Goal: Task Accomplishment & Management: Manage account settings

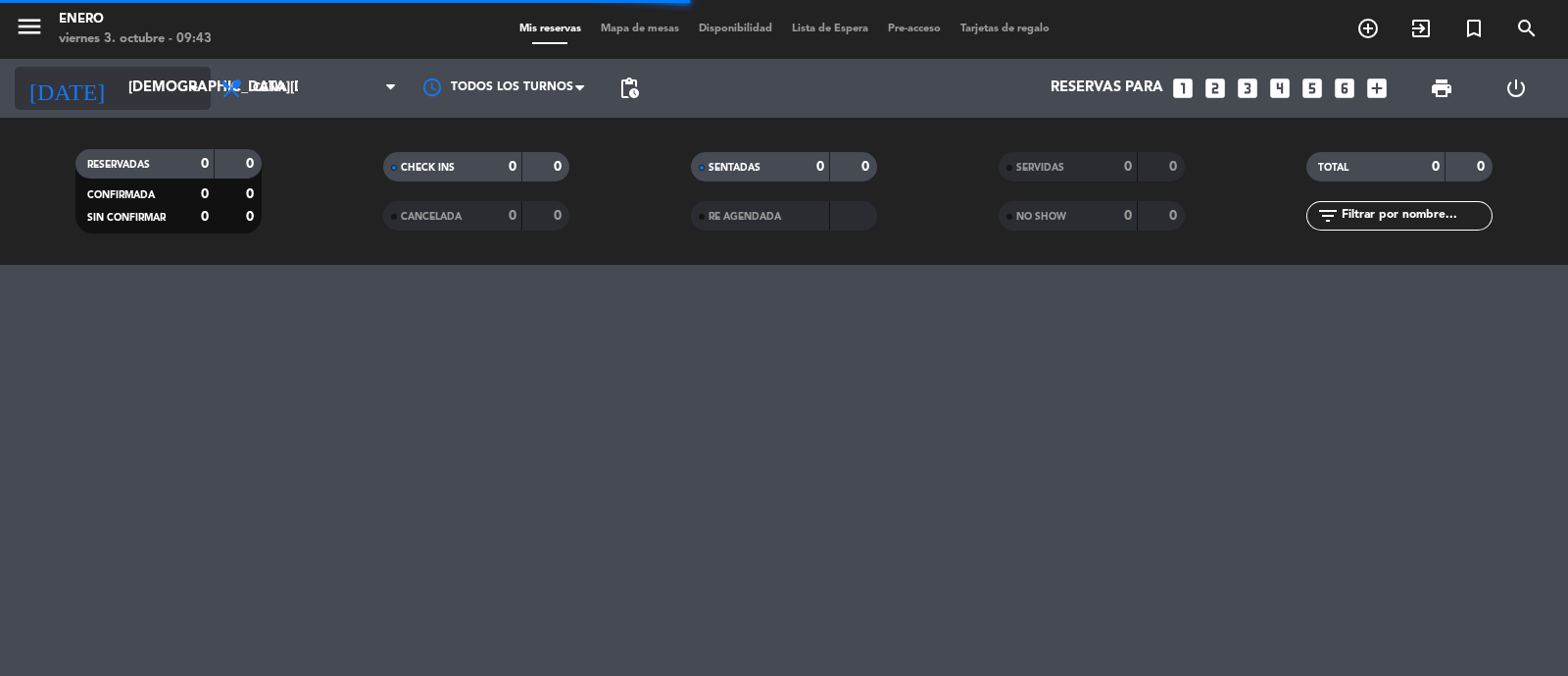
click at [156, 87] on input "[DEMOGRAPHIC_DATA][DATE]" at bounding box center [213, 88] width 189 height 38
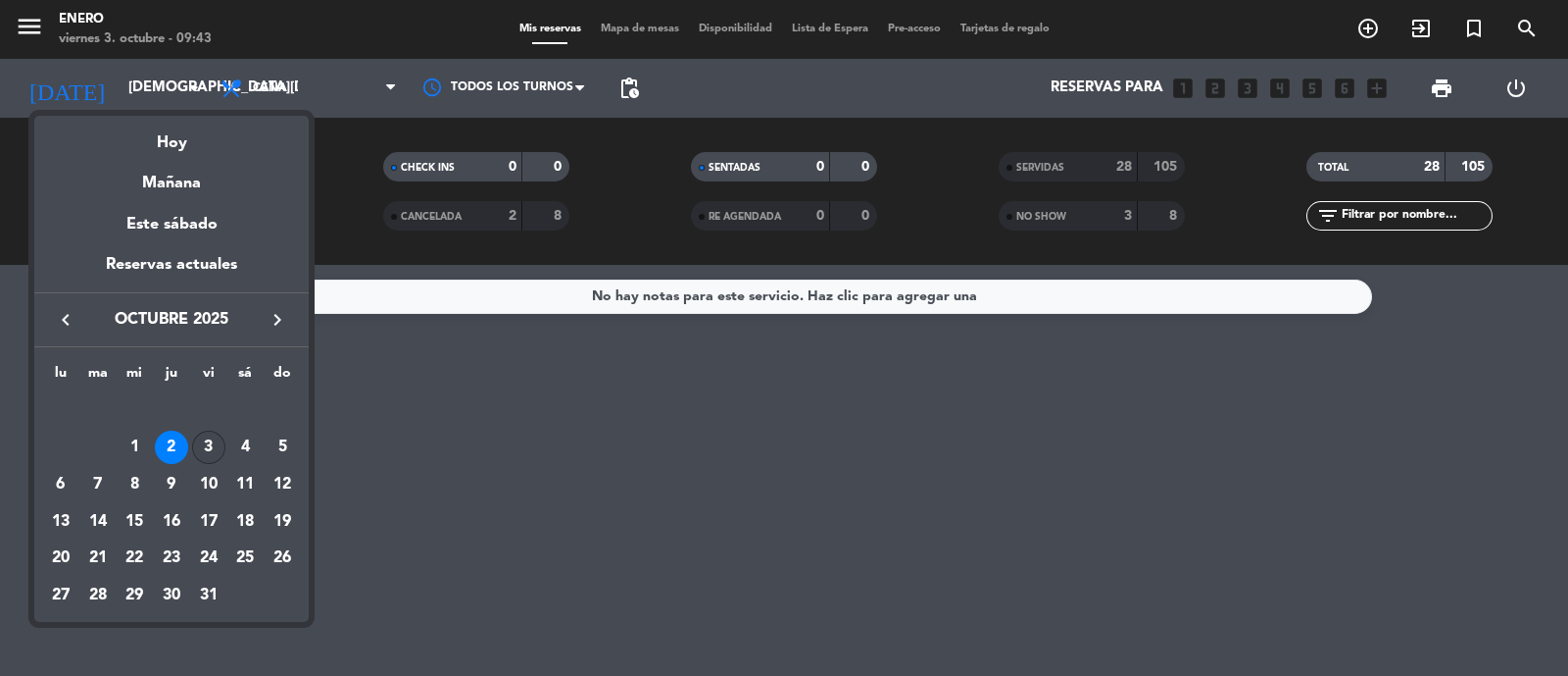
click at [210, 438] on div "3" at bounding box center [209, 447] width 34 height 34
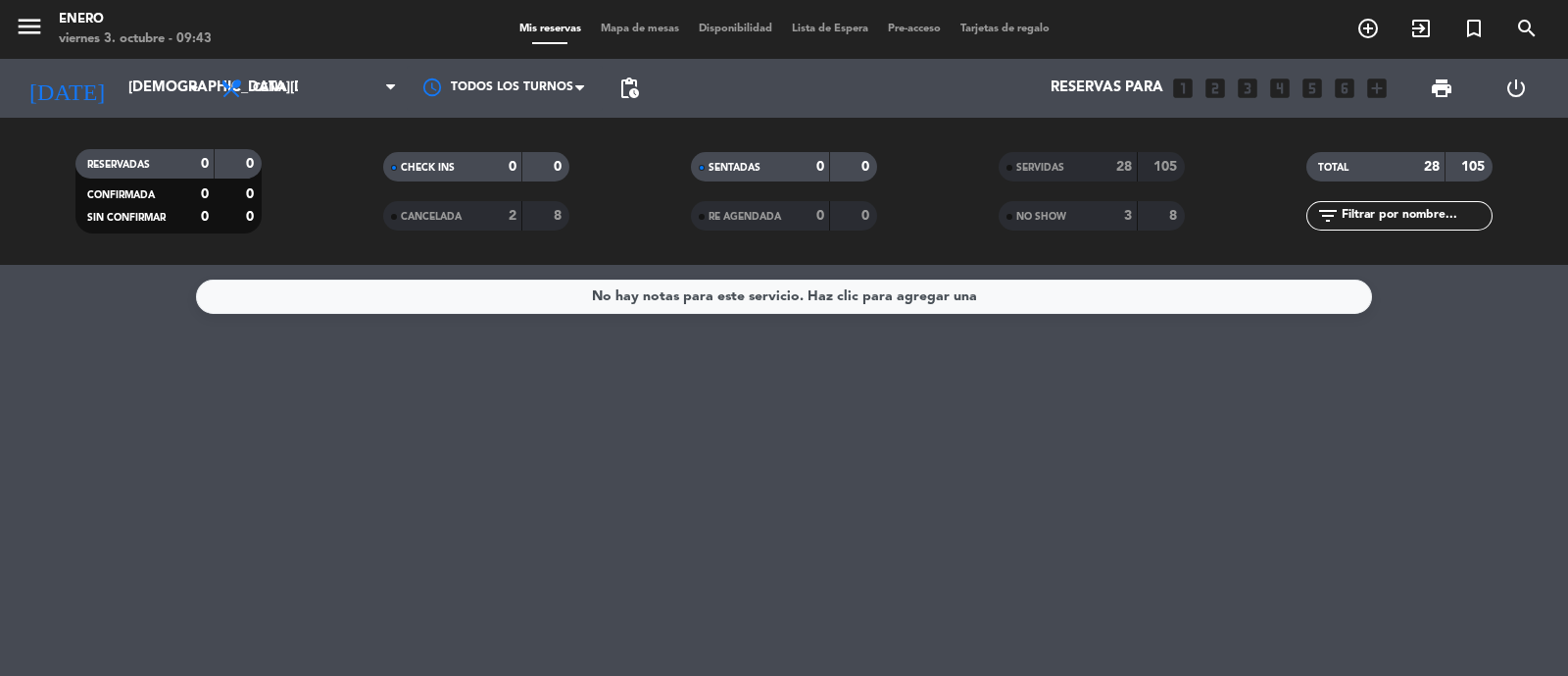
type input "[DATE]"
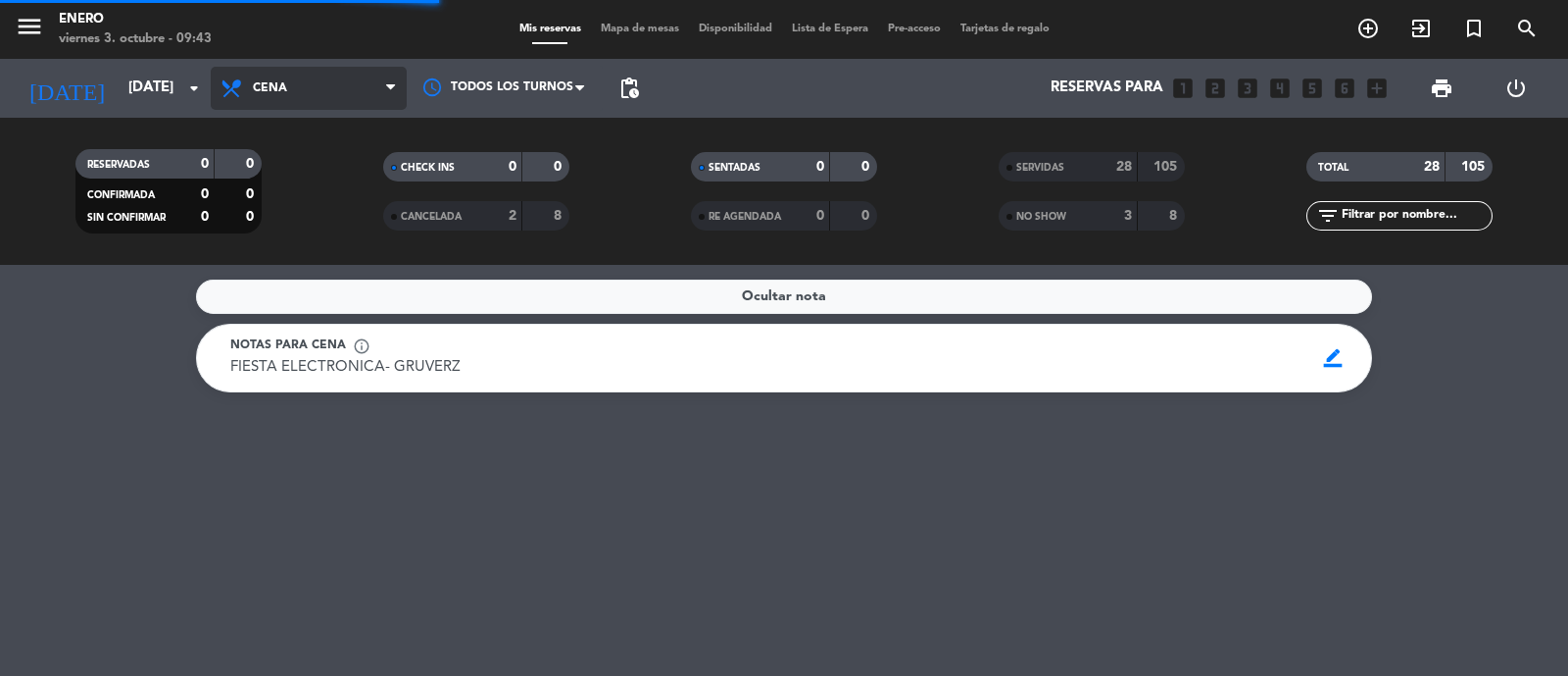
click at [311, 86] on span "Cena" at bounding box center [309, 88] width 196 height 44
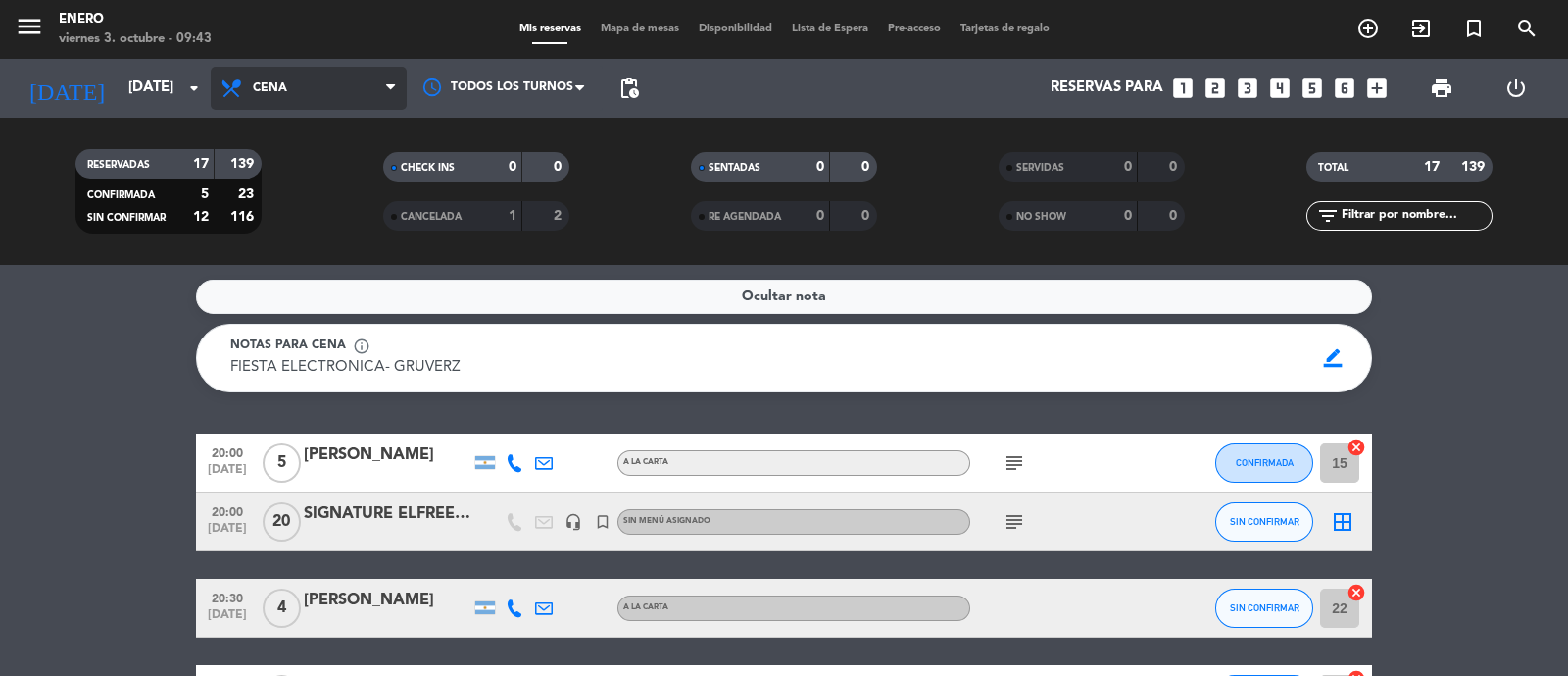
click at [311, 96] on span "Cena" at bounding box center [309, 88] width 196 height 44
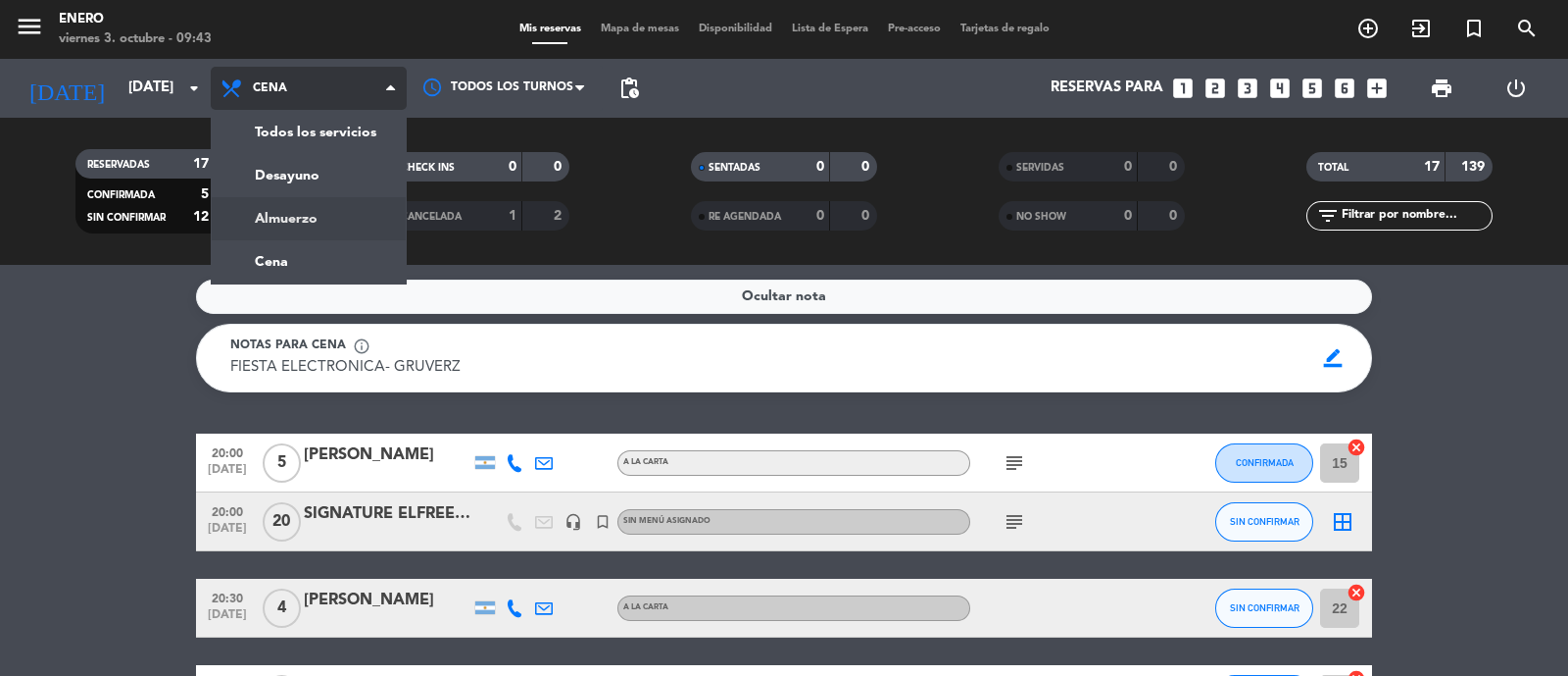
click at [305, 209] on div "menu Enero [DATE] 3. octubre - 09:43 Mis reservas Mapa de mesas Disponibilidad …" at bounding box center [784, 132] width 1568 height 264
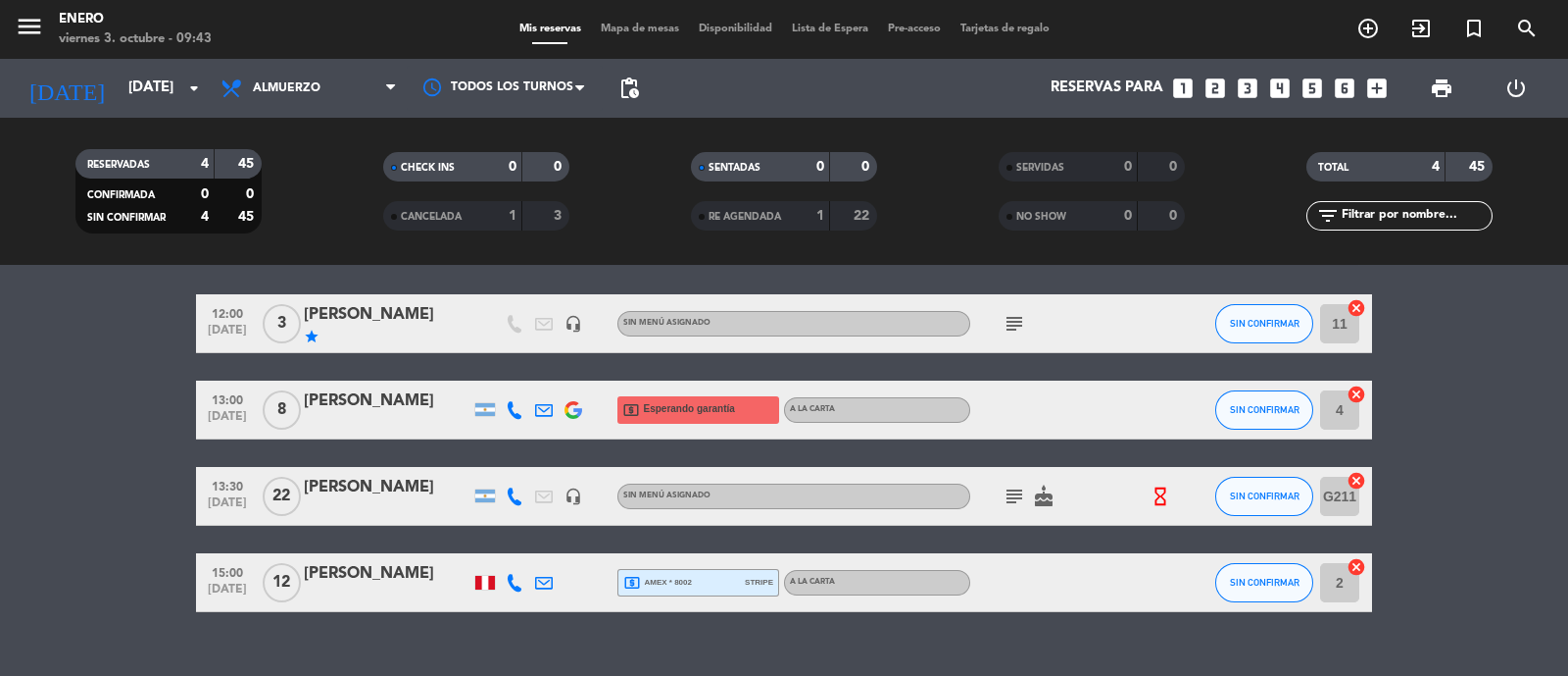
scroll to position [94, 0]
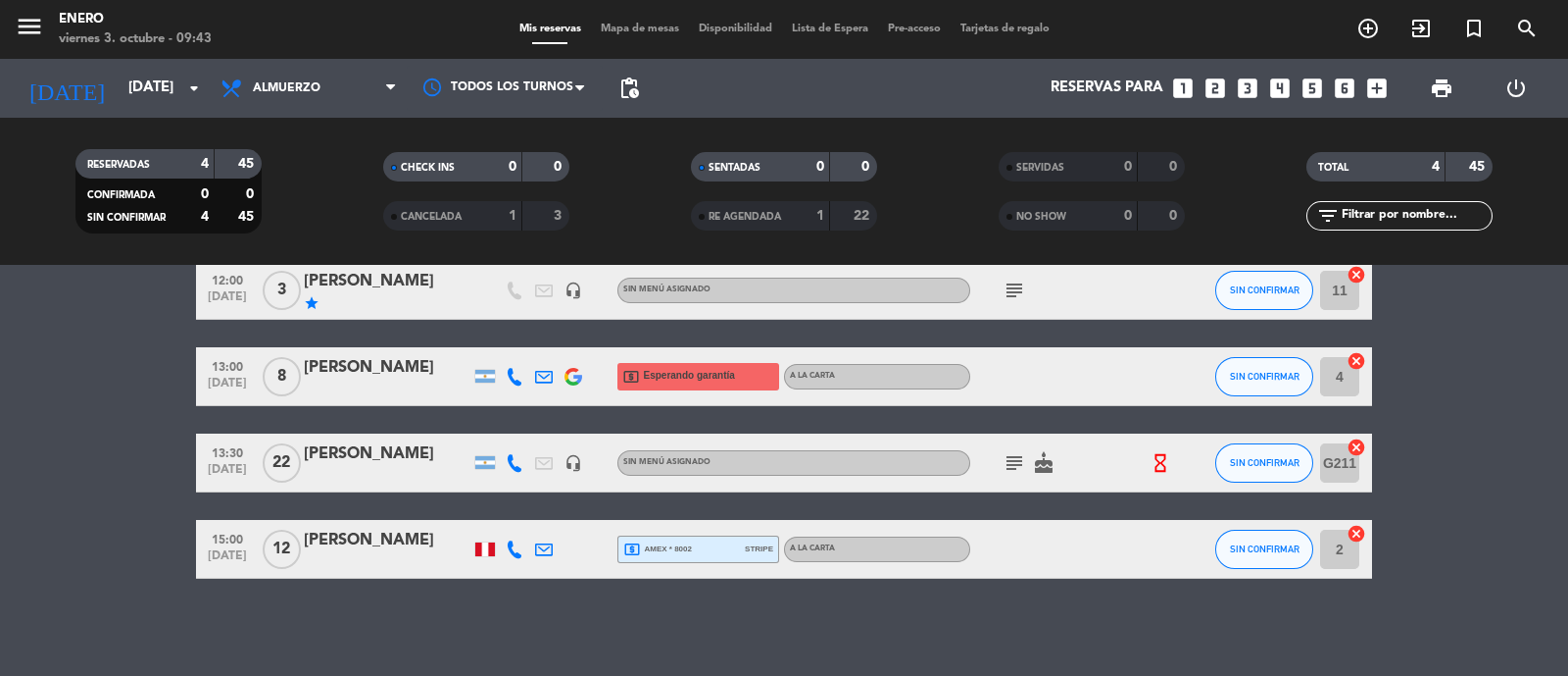
click at [1006, 468] on icon "subject" at bounding box center [1014, 463] width 24 height 24
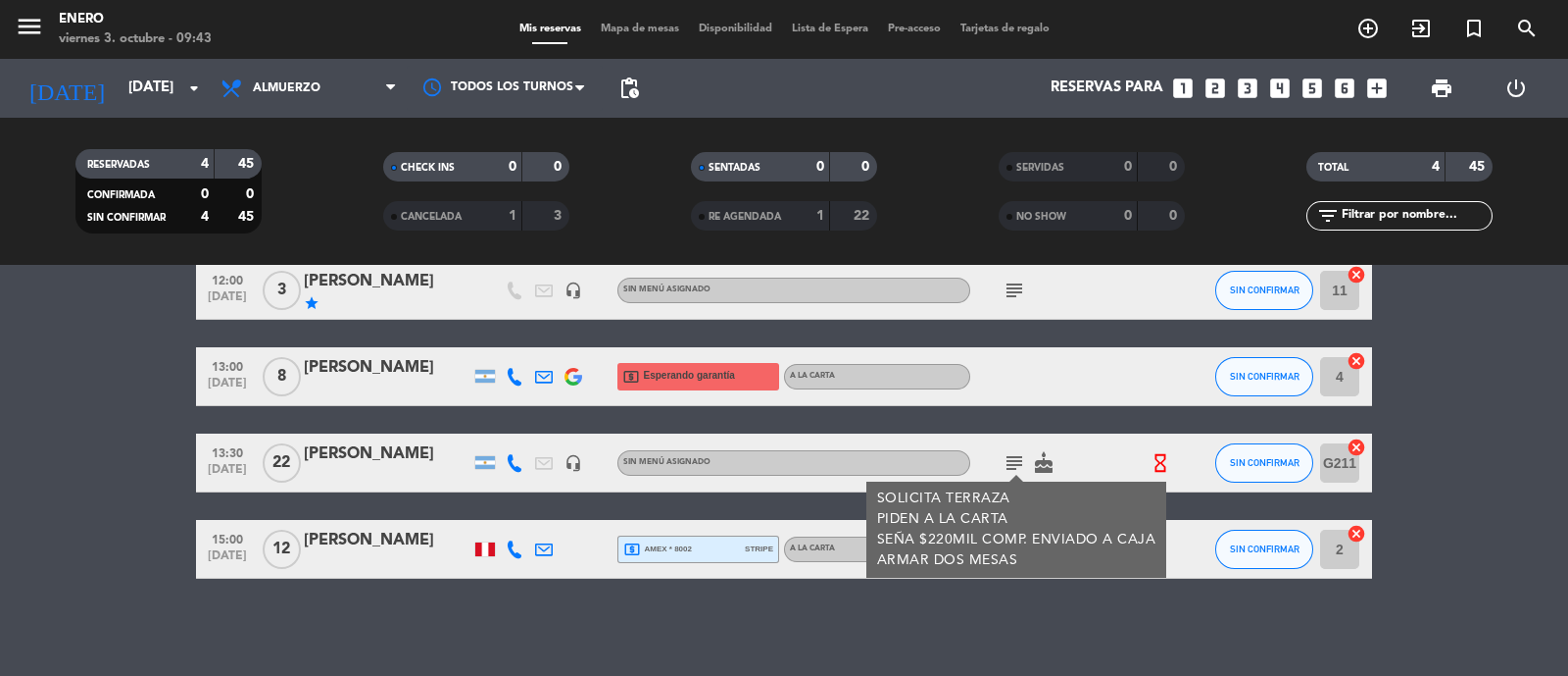
drag, startPoint x: 500, startPoint y: 466, endPoint x: 511, endPoint y: 468, distance: 11.2
click at [509, 468] on div at bounding box center [514, 462] width 30 height 57
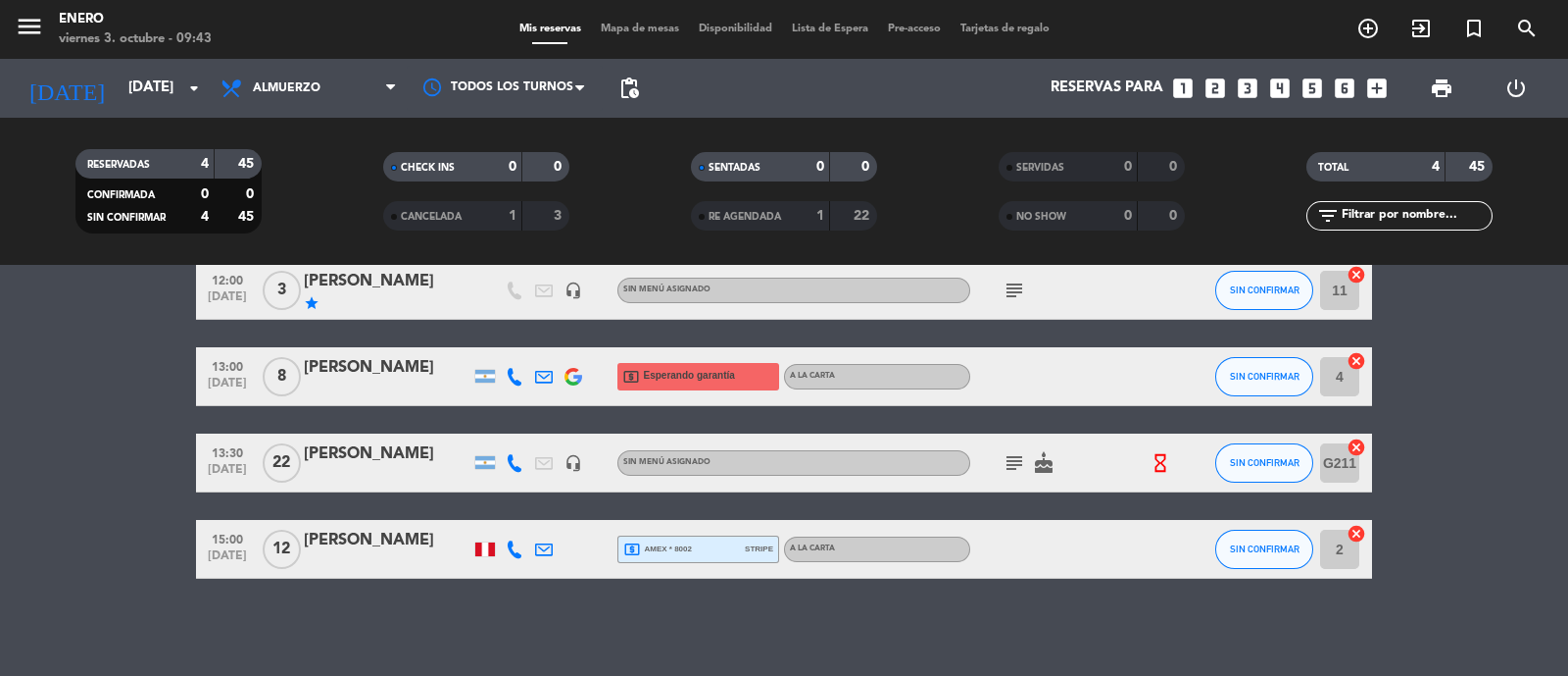
click at [513, 467] on icon at bounding box center [514, 463] width 18 height 18
click at [519, 432] on span "content_paste" at bounding box center [526, 430] width 15 height 15
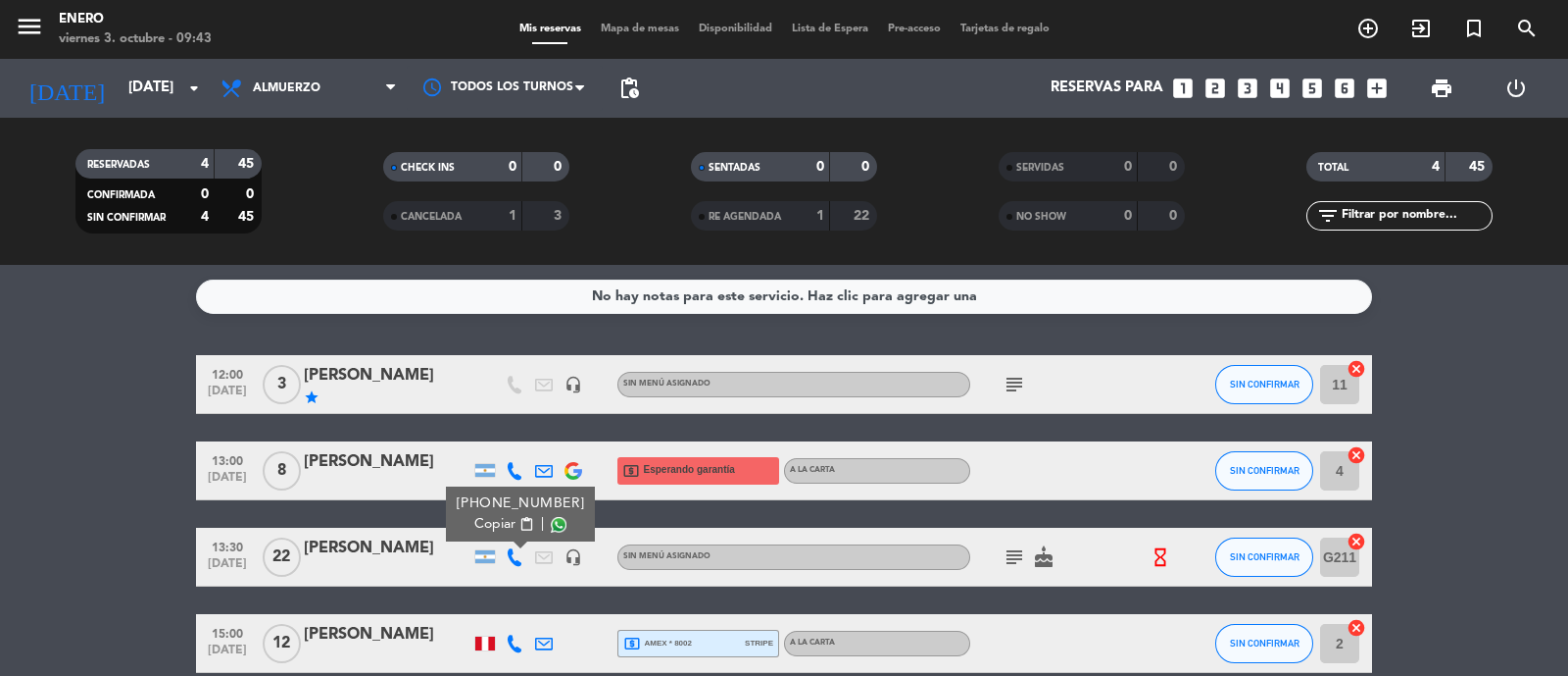
click at [1014, 383] on icon "subject" at bounding box center [1014, 384] width 24 height 24
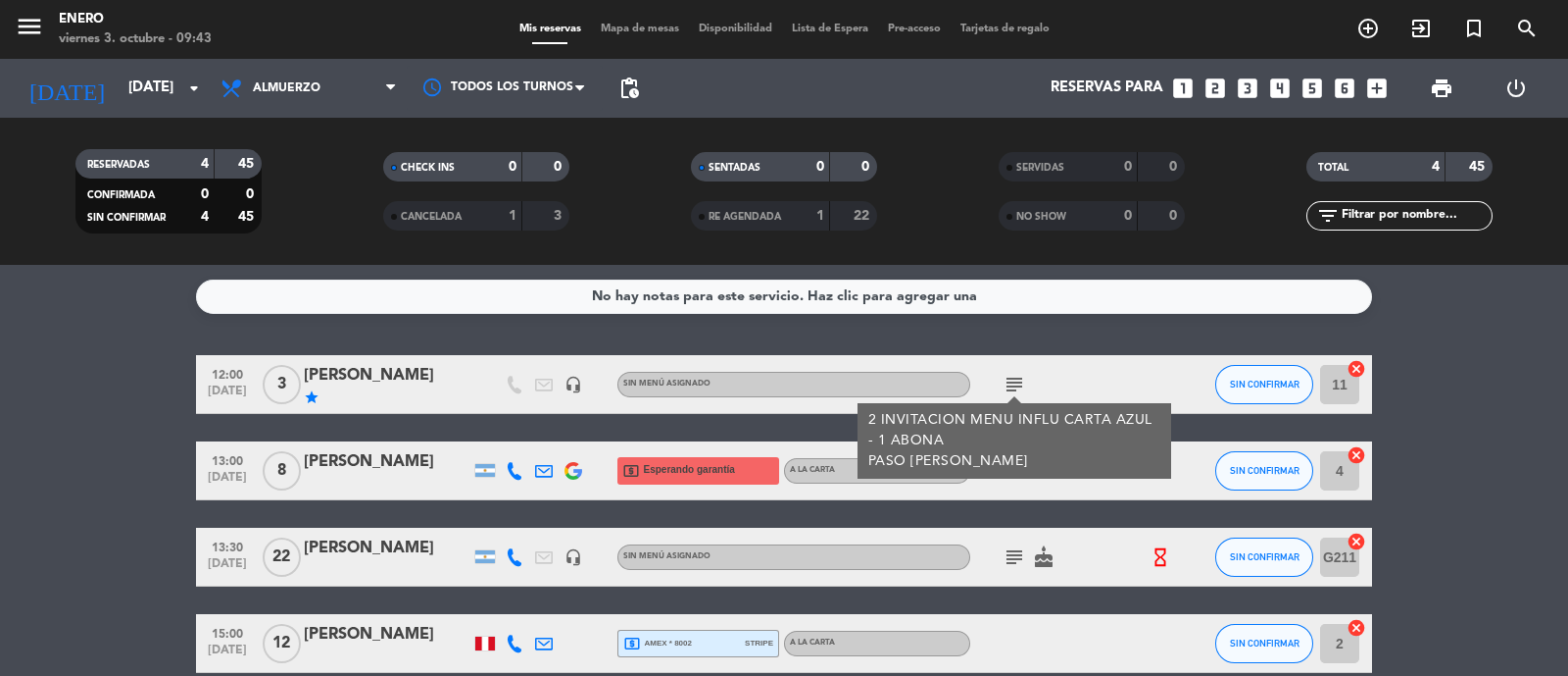
click at [1102, 378] on div "subject 2 INVITACION MENU INFLU CARTA AZUL - 1 ABONA PASO [PERSON_NAME]" at bounding box center [1059, 384] width 176 height 57
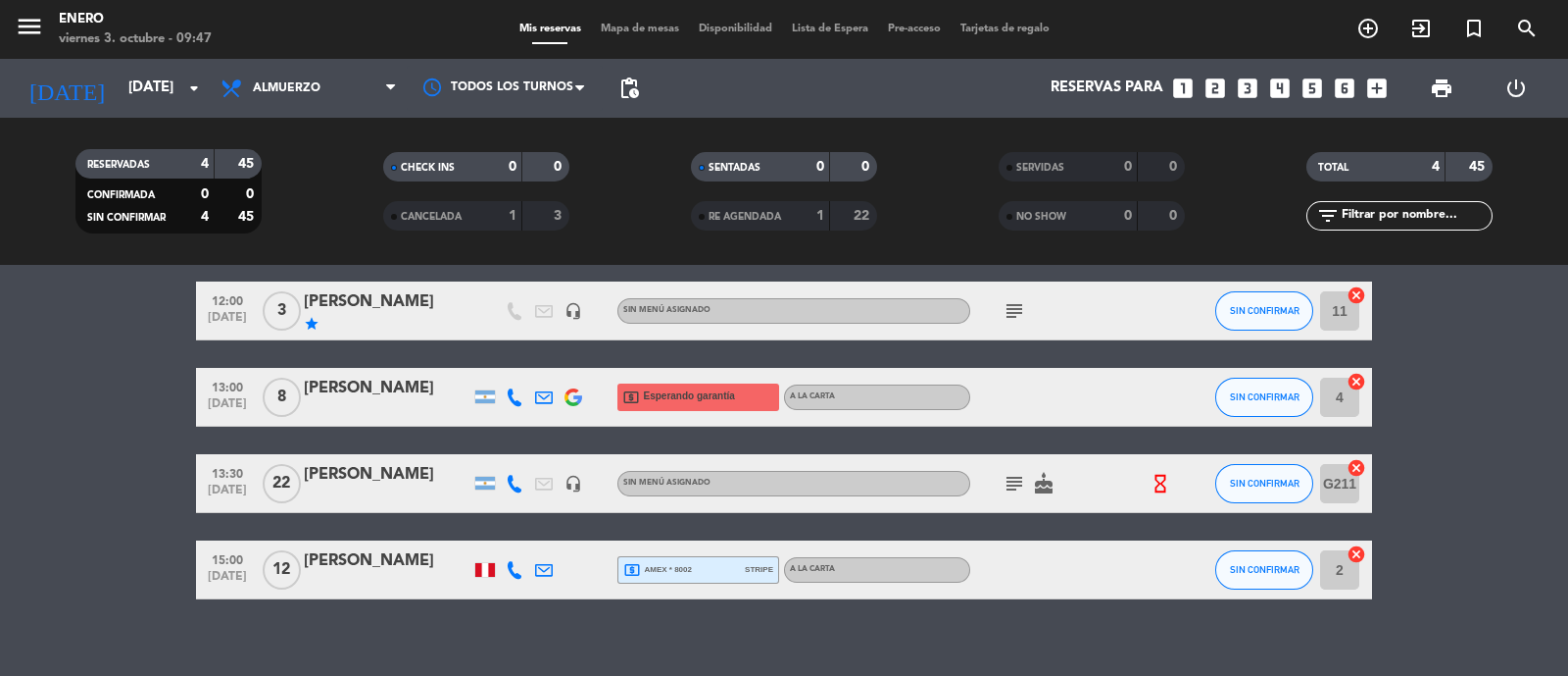
scroll to position [94, 0]
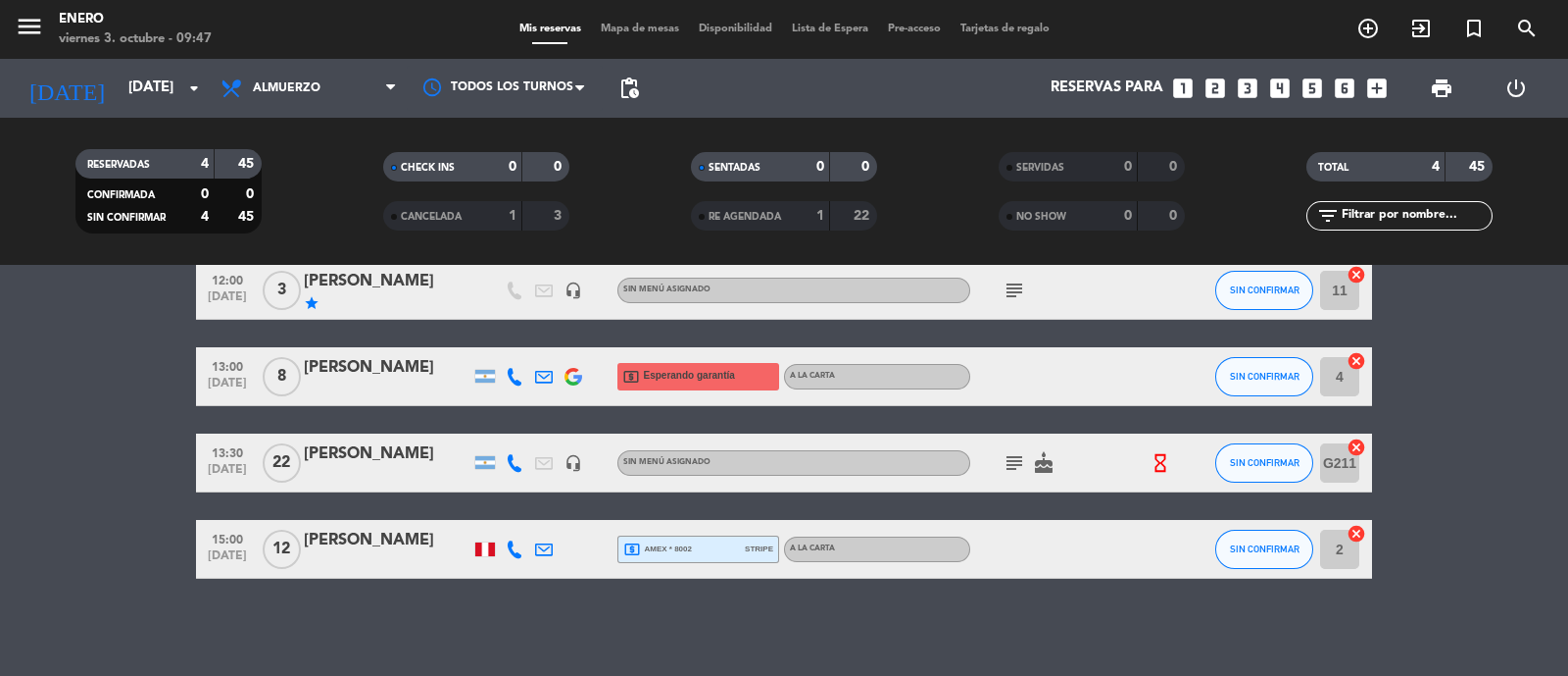
click at [507, 371] on icon at bounding box center [514, 376] width 18 height 18
click at [518, 341] on span "content_paste" at bounding box center [517, 343] width 15 height 15
click at [519, 549] on icon at bounding box center [514, 549] width 18 height 18
click at [528, 512] on span "content_paste" at bounding box center [535, 516] width 15 height 15
click at [647, 626] on div "No hay notas para este servicio. Haz clic para agregar una 12:00 [DATE] 3 [PERS…" at bounding box center [784, 469] width 1568 height 411
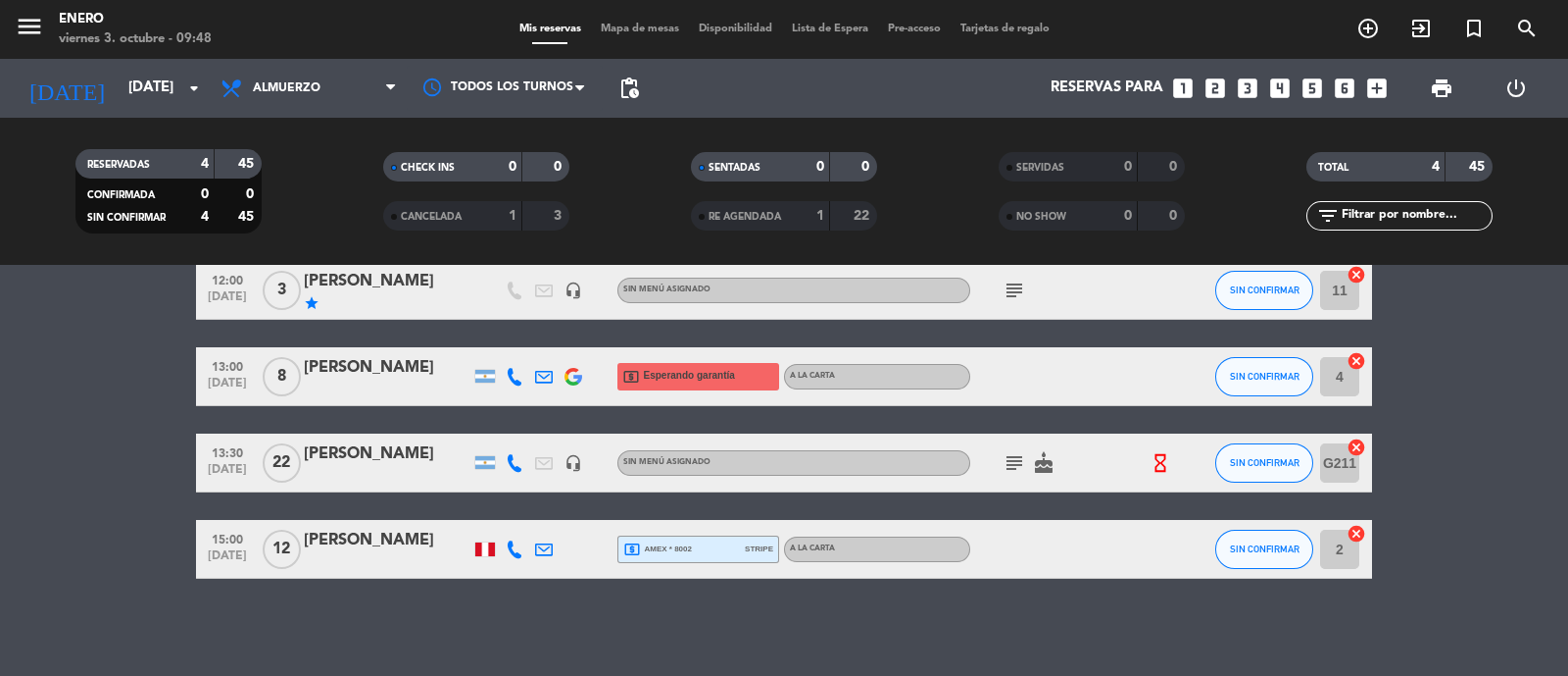
click at [701, 546] on div "local_atm amex * 8002 stripe" at bounding box center [698, 549] width 150 height 26
click at [1126, 568] on div at bounding box center [1059, 548] width 176 height 57
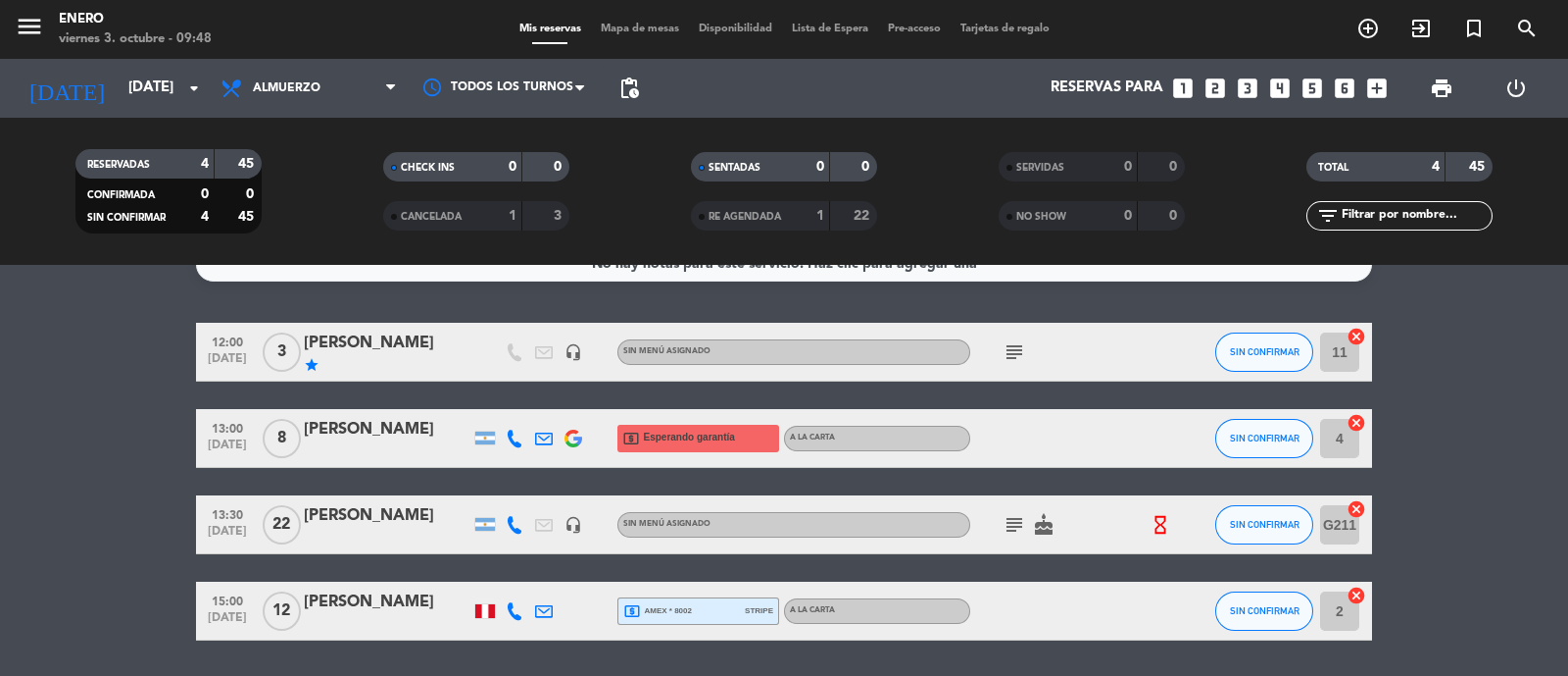
scroll to position [0, 0]
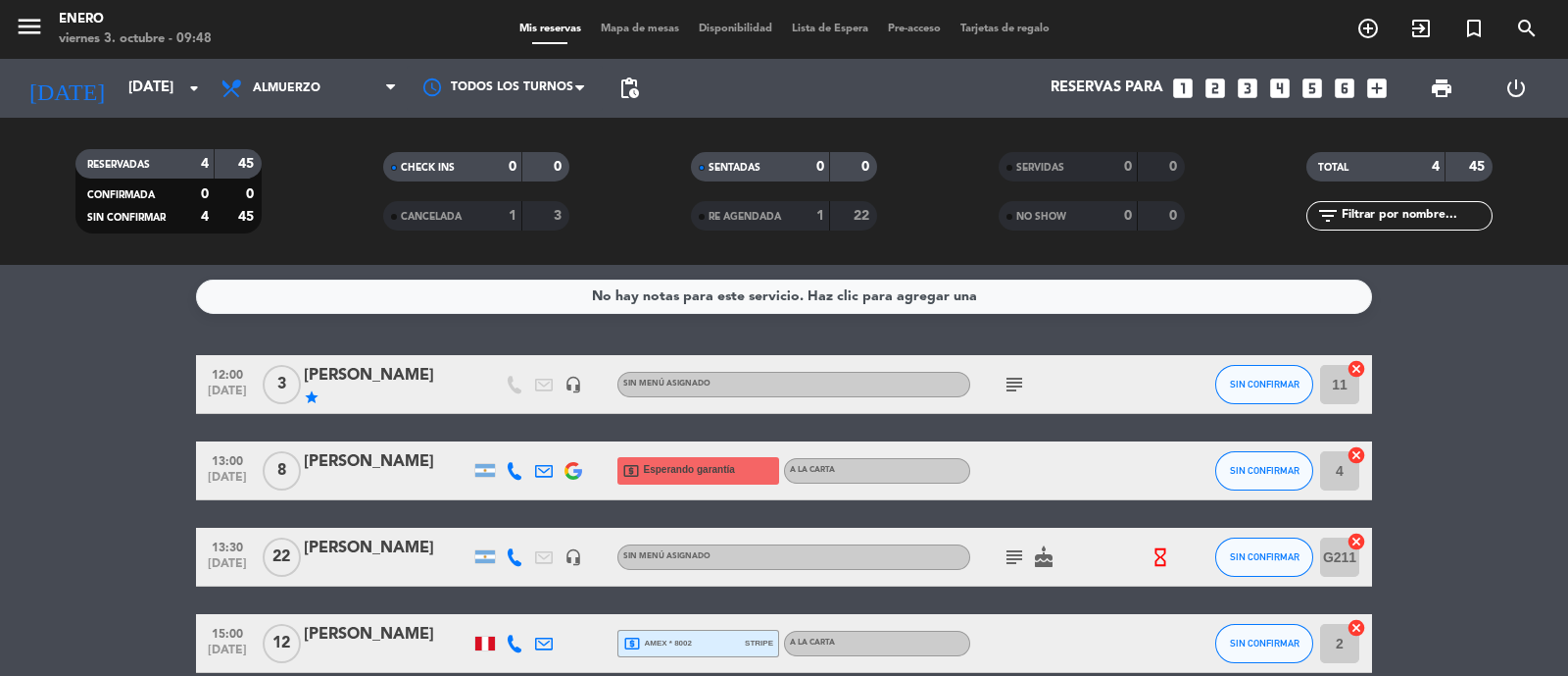
click at [1016, 383] on icon "subject" at bounding box center [1014, 384] width 24 height 24
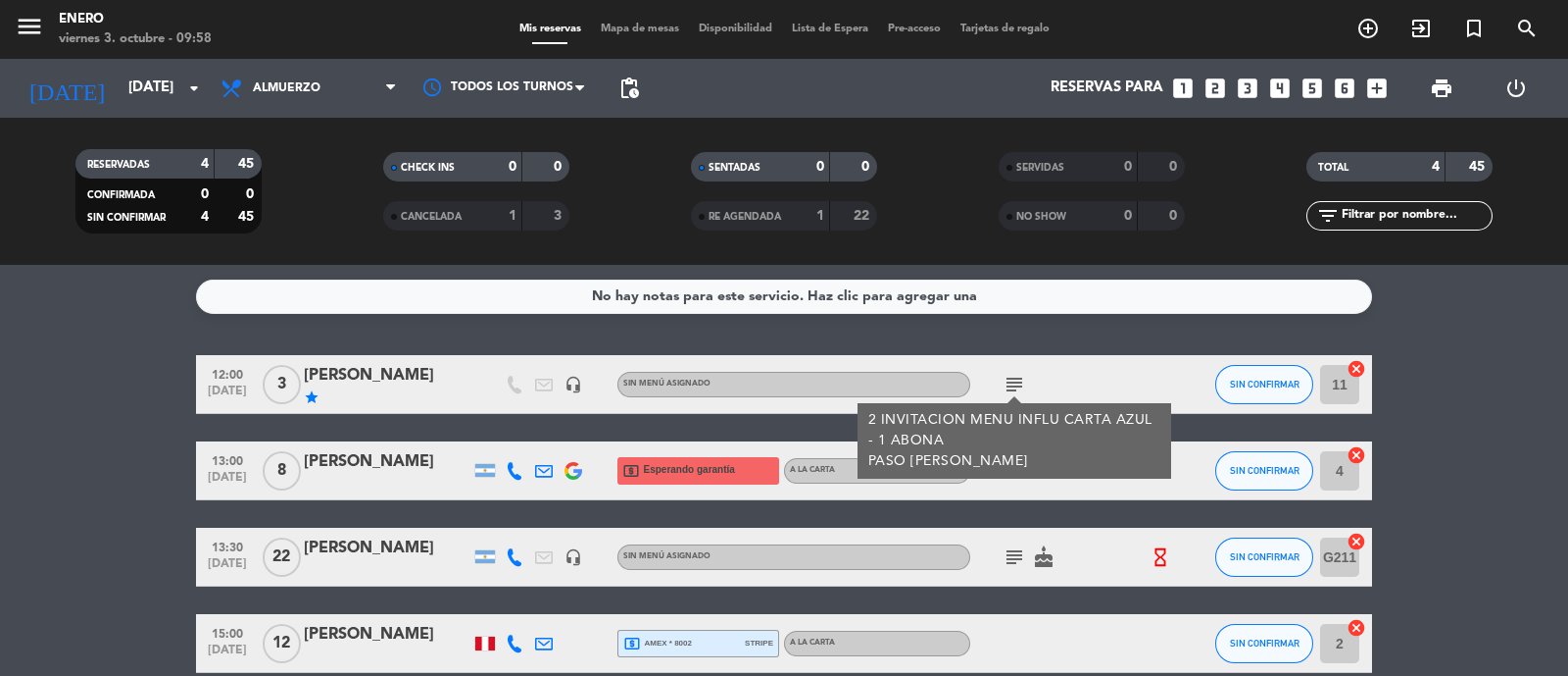
click at [1441, 522] on bookings-row "12:00 [DATE] 3 [PERSON_NAME] star headset_mic Sin menú asignado subject 2 INVIT…" at bounding box center [784, 514] width 1568 height 318
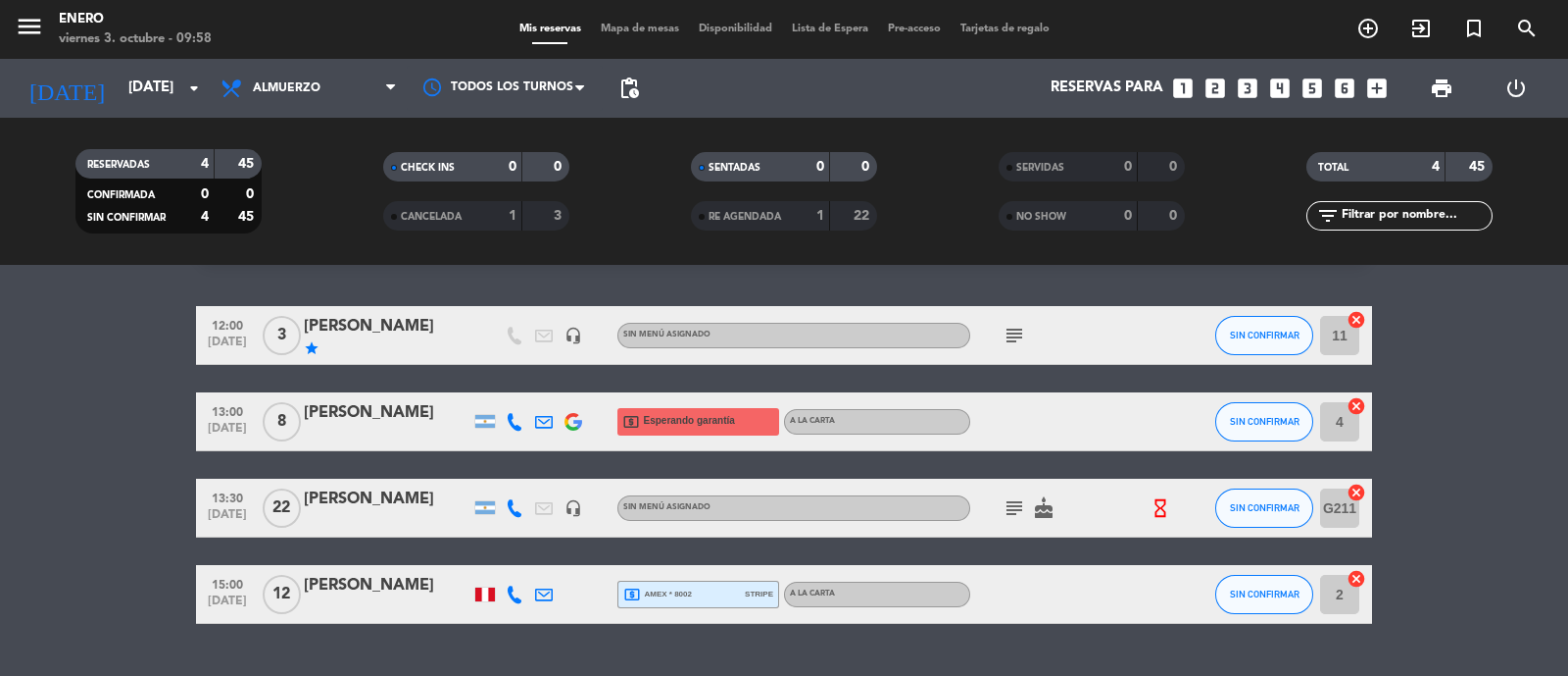
scroll to position [94, 0]
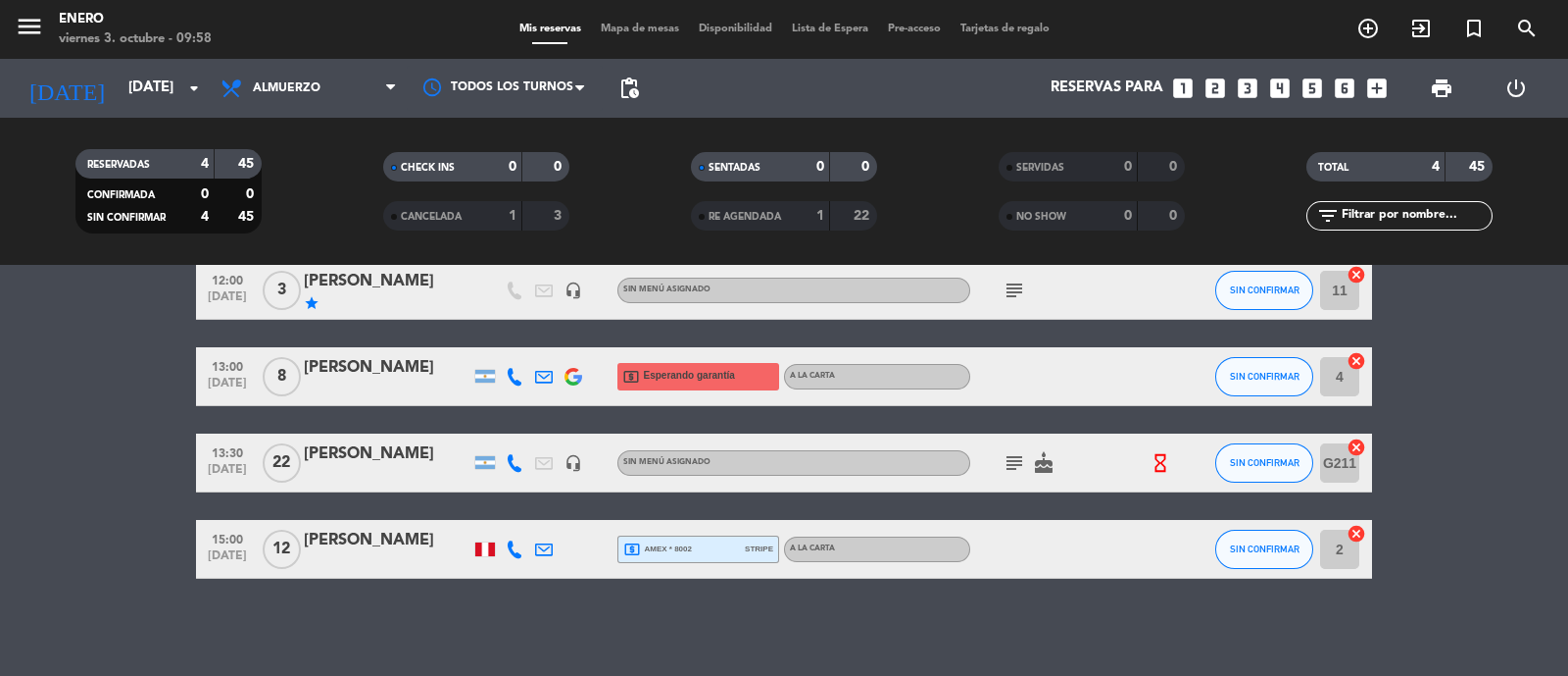
click at [1012, 454] on icon "subject" at bounding box center [1014, 463] width 24 height 24
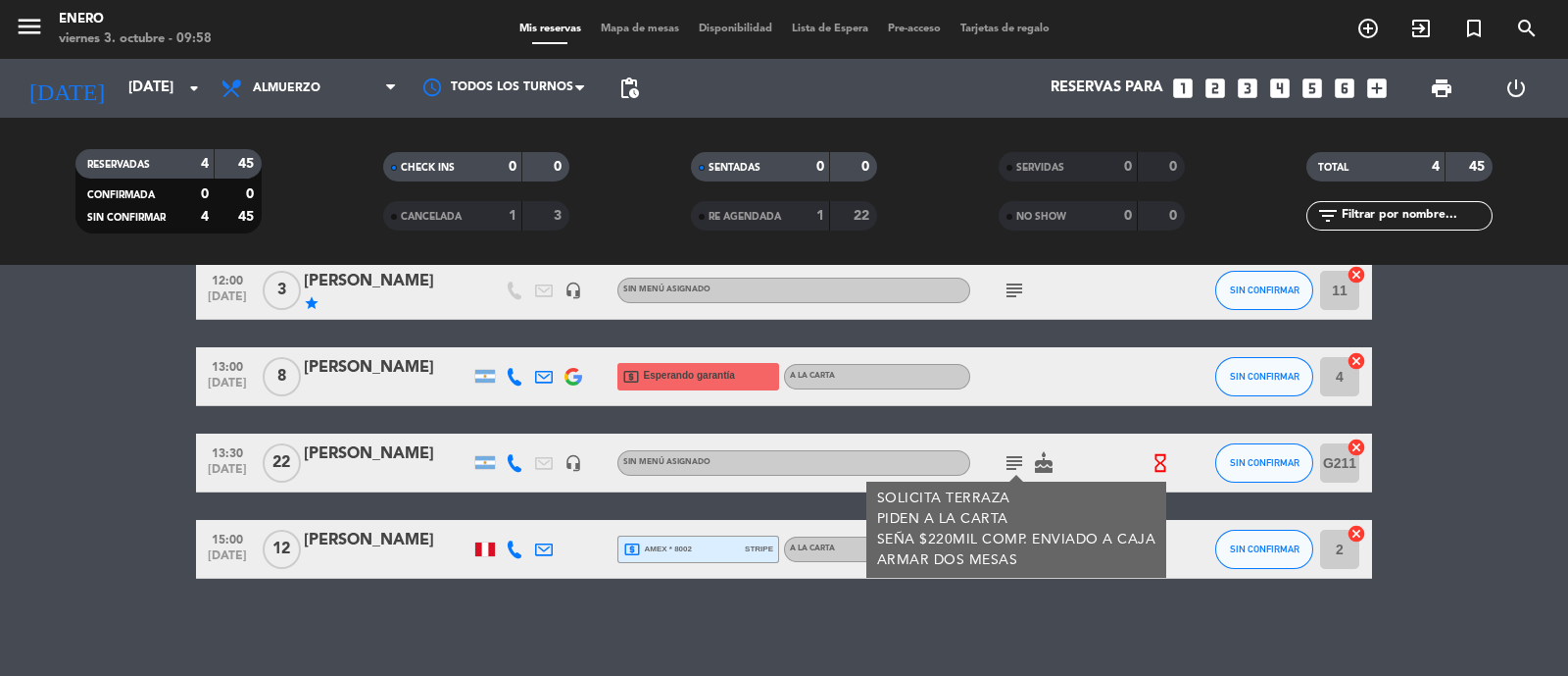
click at [1110, 460] on div "subject SOLICITA [PERSON_NAME] PIDEN A LA CARTA SEÑA $220MIL COMP. ENVIADO A CA…" at bounding box center [1059, 462] width 176 height 57
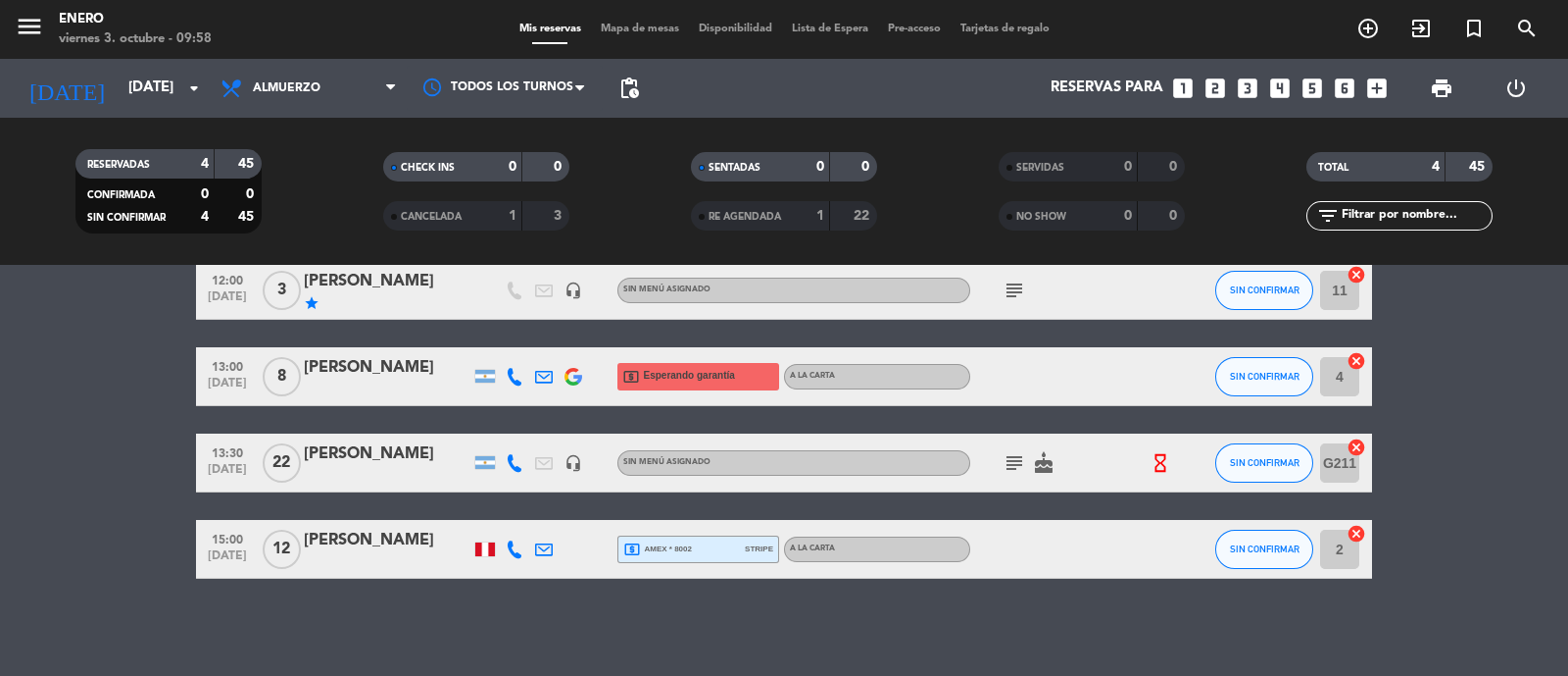
scroll to position [0, 0]
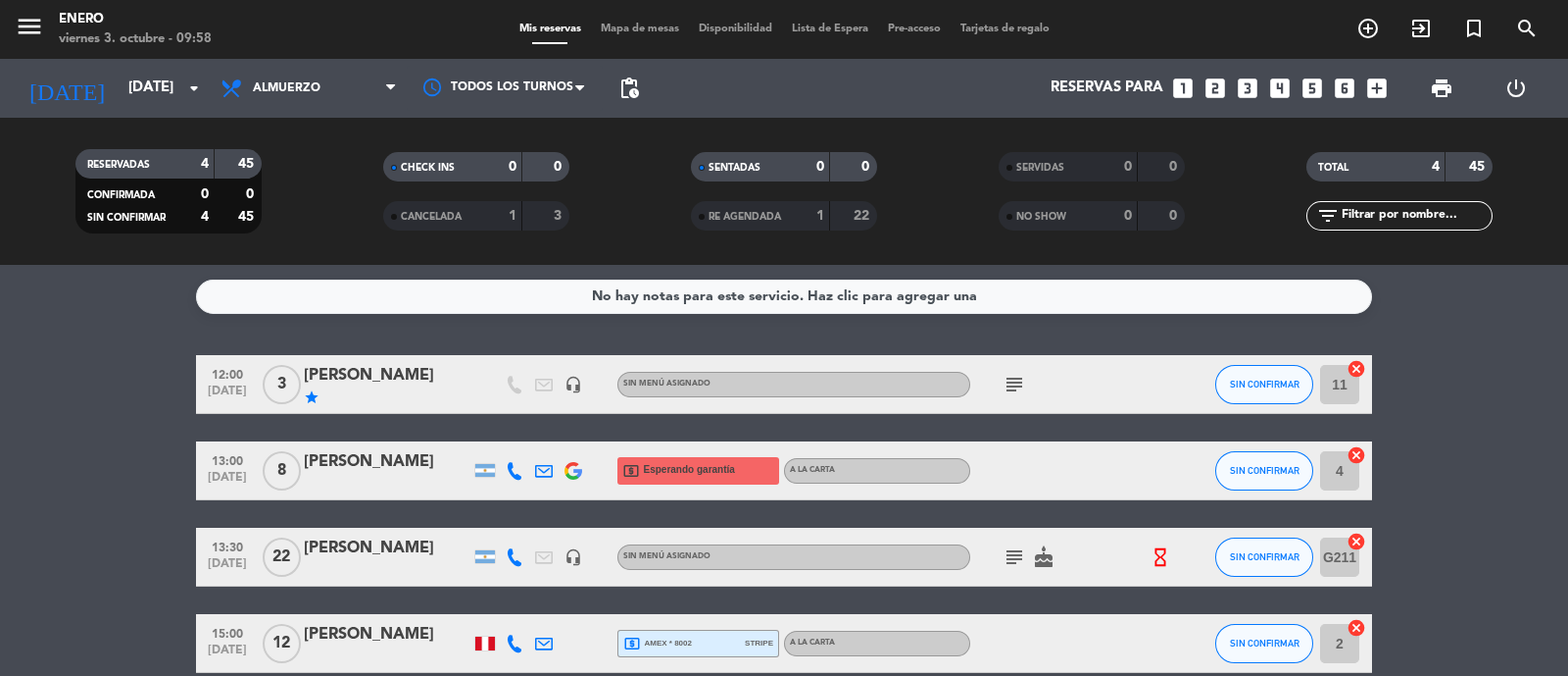
click at [122, 482] on bookings-row "12:00 [DATE] 3 [PERSON_NAME] star headset_mic Sin menú asignado subject SIN CON…" at bounding box center [784, 514] width 1568 height 318
click at [124, 508] on bookings-row "12:00 [DATE] 3 [PERSON_NAME] star headset_mic Sin menú asignado subject SIN CON…" at bounding box center [784, 514] width 1568 height 318
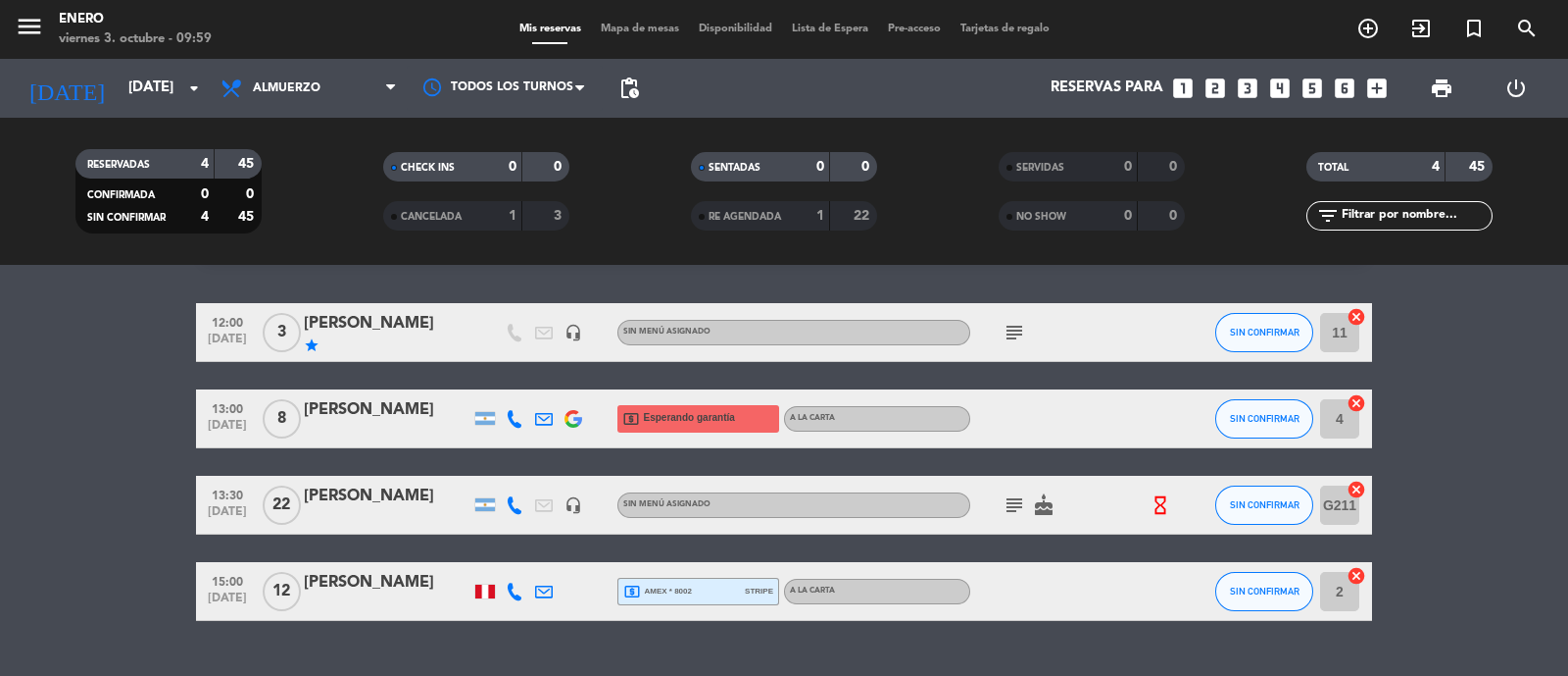
scroll to position [94, 0]
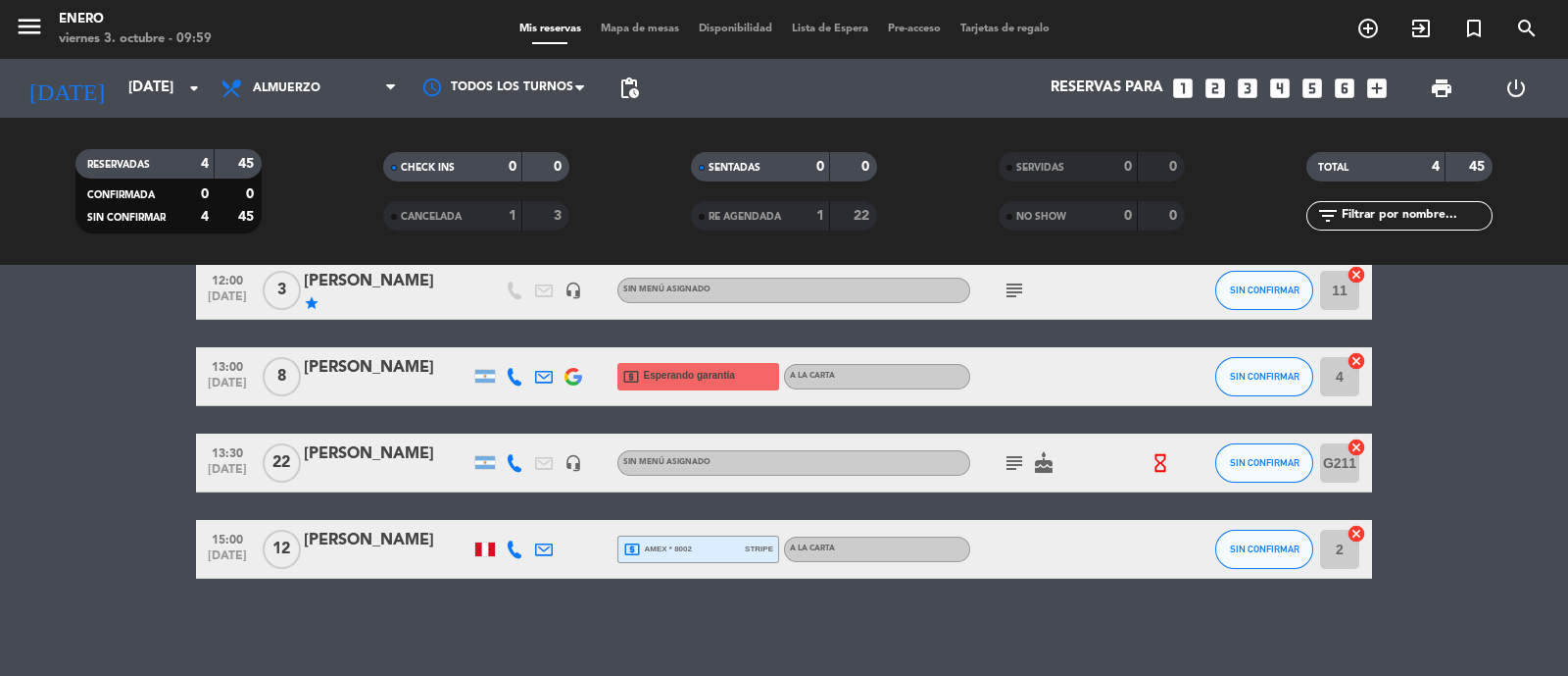
click at [1013, 286] on icon "subject" at bounding box center [1014, 290] width 24 height 24
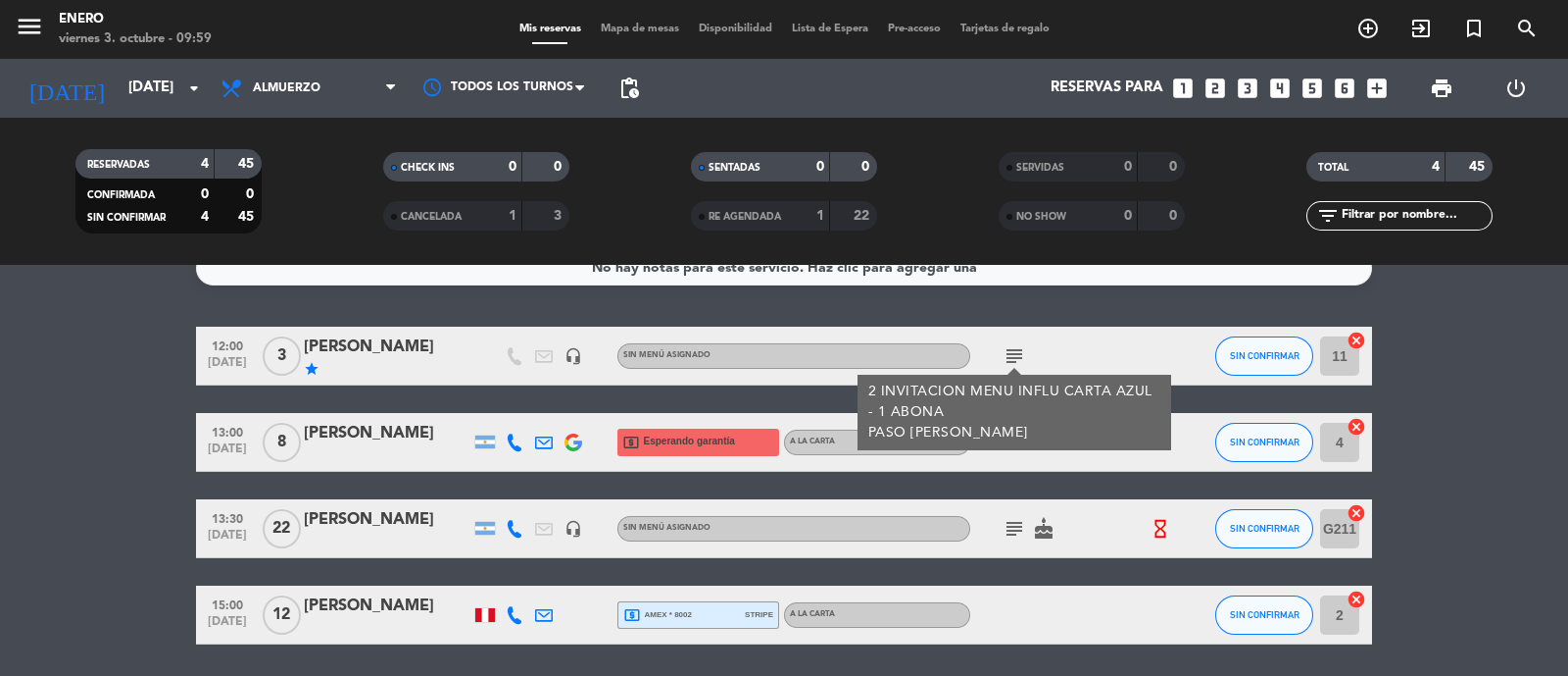
scroll to position [0, 0]
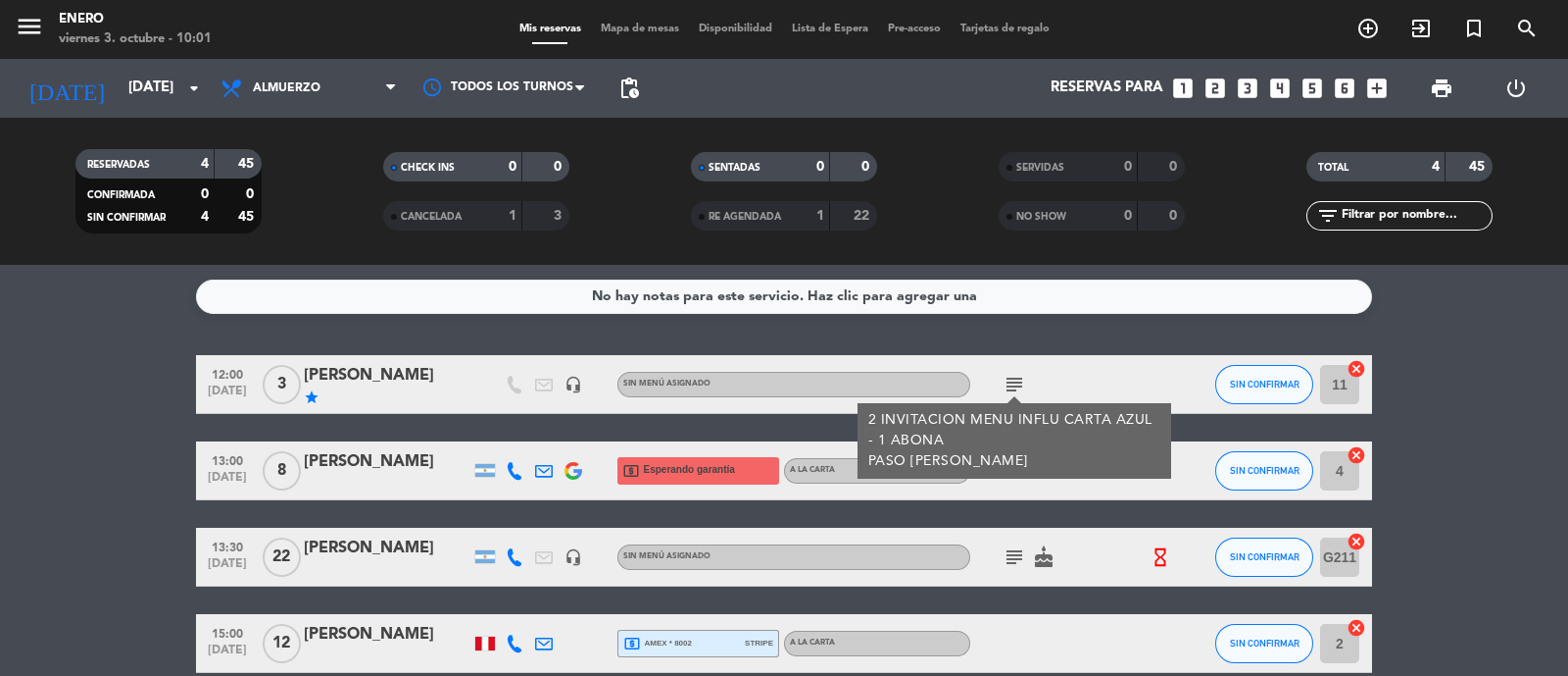
click at [1093, 344] on div "No hay notas para este servicio. Haz clic para agregar una 12:00 [DATE] 3 [PERS…" at bounding box center [784, 469] width 1568 height 411
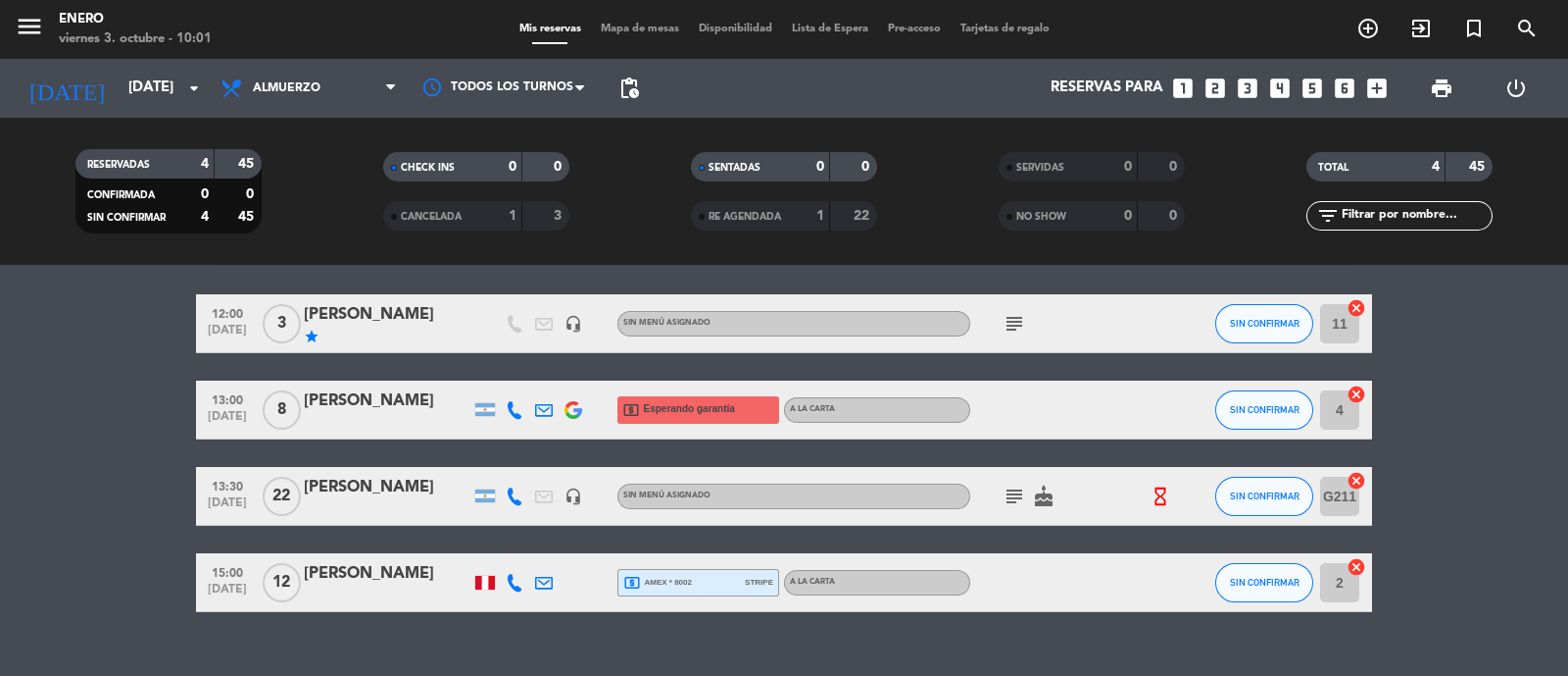
scroll to position [94, 0]
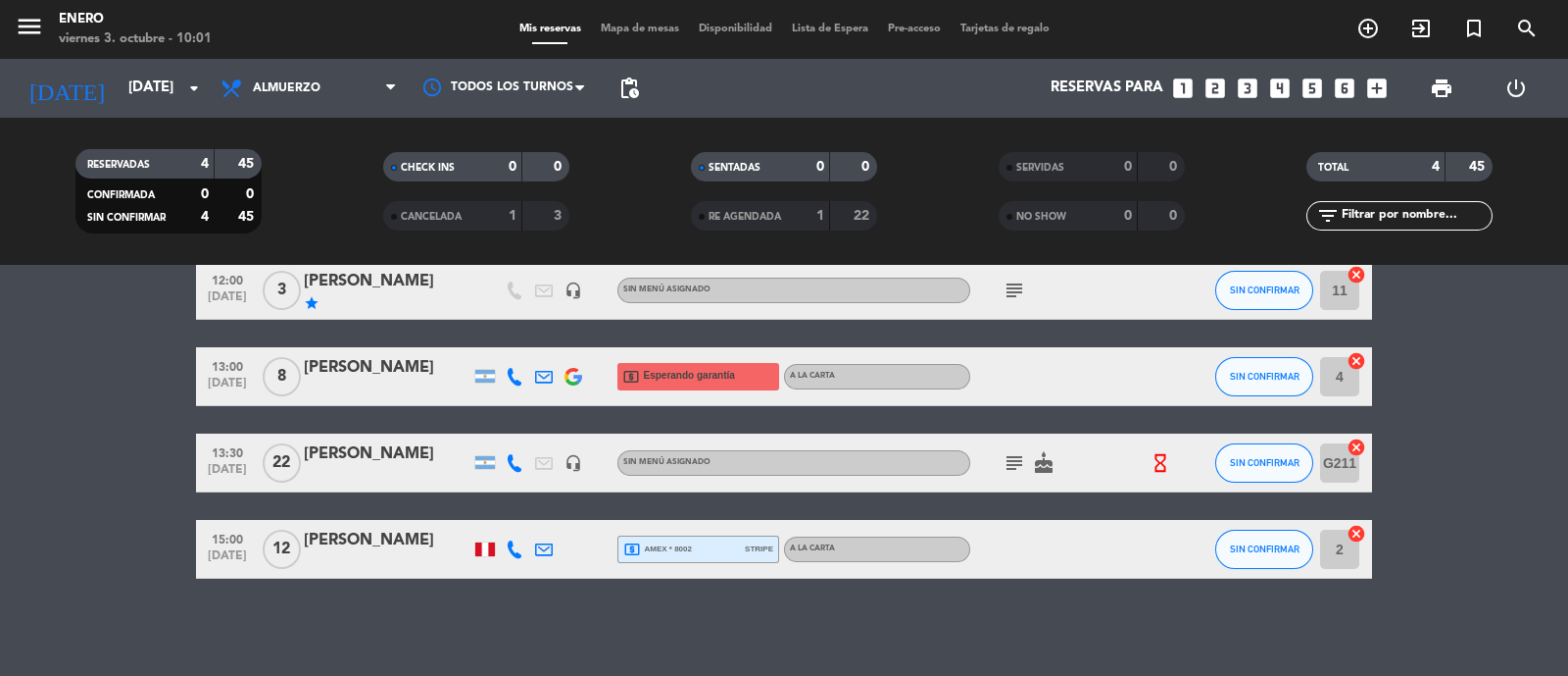
click at [684, 380] on span "Esperando garantía" at bounding box center [690, 375] width 91 height 16
click at [1064, 380] on div at bounding box center [1059, 376] width 176 height 57
click at [1006, 465] on icon "subject" at bounding box center [1014, 463] width 24 height 24
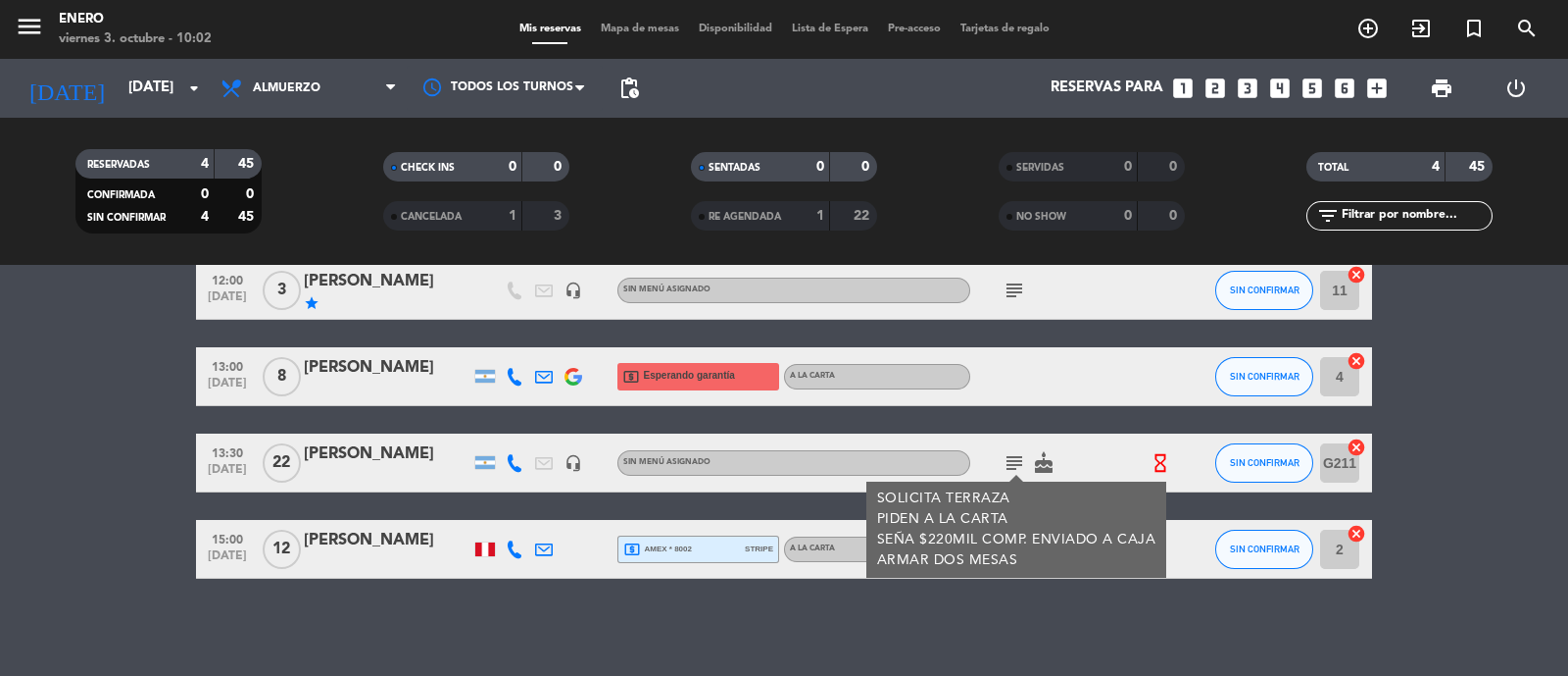
click at [1101, 460] on div "subject SOLICITA [PERSON_NAME] PIDEN A LA CARTA SEÑA $220MIL COMP. ENVIADO A CA…" at bounding box center [1059, 462] width 176 height 57
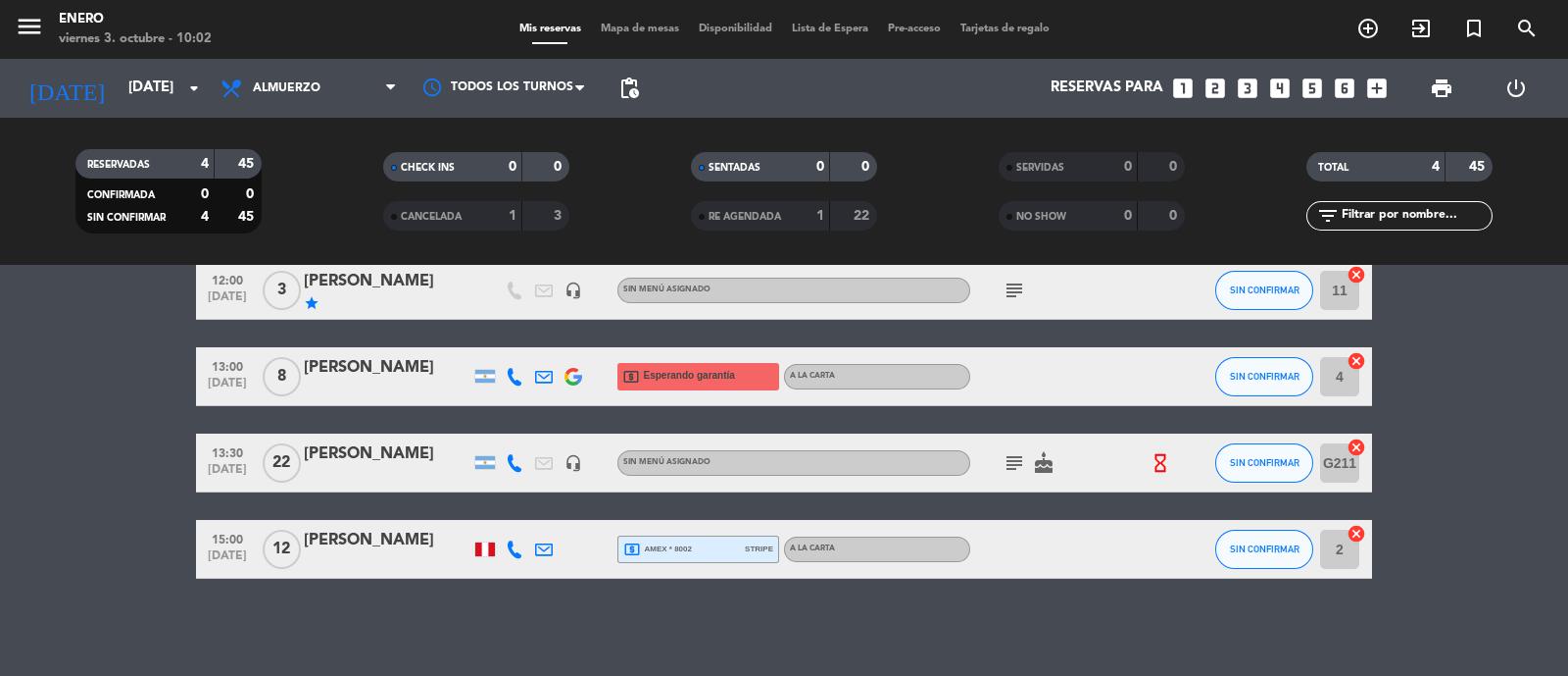
click at [1041, 457] on icon "cake" at bounding box center [1044, 463] width 24 height 24
click at [1112, 477] on div "subject cake CUMPLEAÑOS" at bounding box center [1059, 462] width 176 height 57
click at [1034, 560] on div at bounding box center [1059, 548] width 176 height 57
click at [515, 551] on icon at bounding box center [514, 549] width 18 height 18
click at [401, 551] on div "[PERSON_NAME]" at bounding box center [387, 540] width 166 height 26
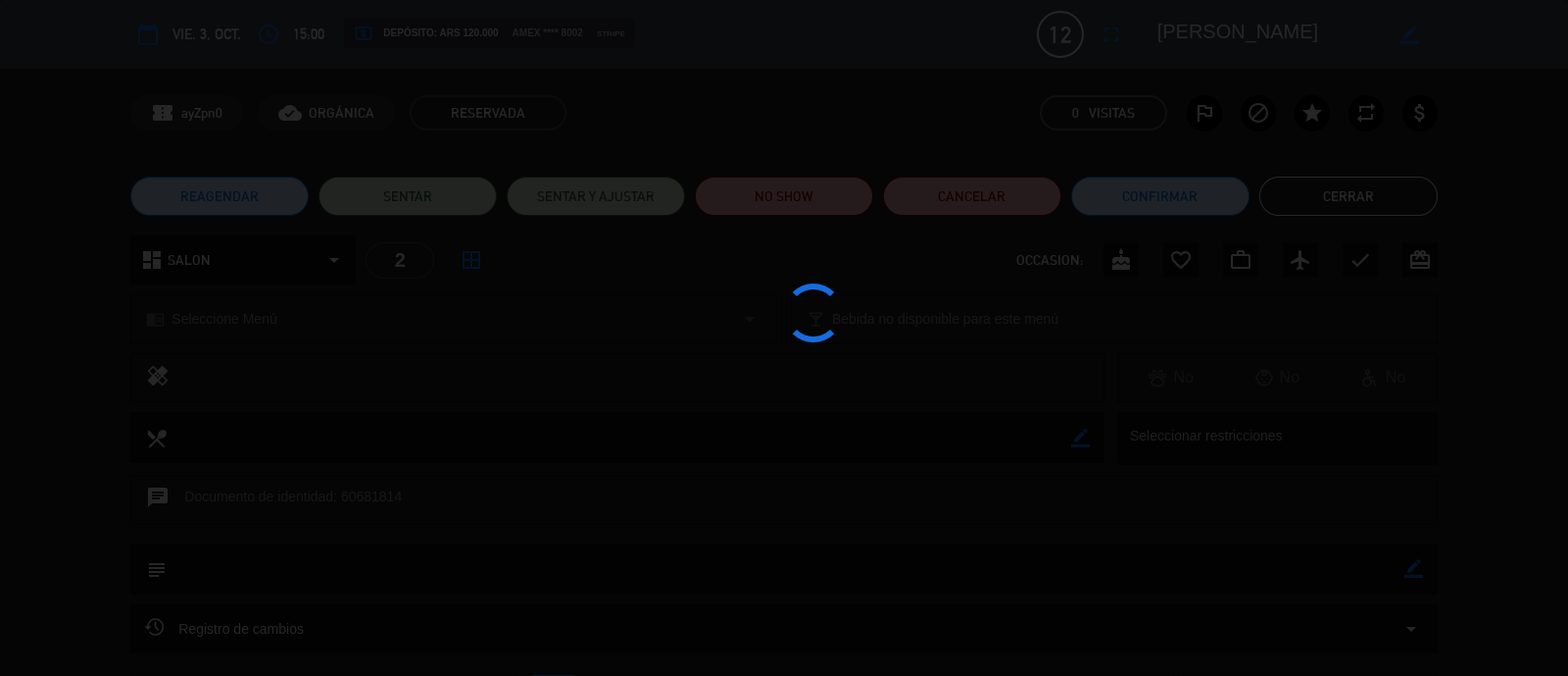
click at [1320, 207] on div at bounding box center [784, 338] width 1568 height 676
click at [1392, 197] on div at bounding box center [784, 338] width 1568 height 676
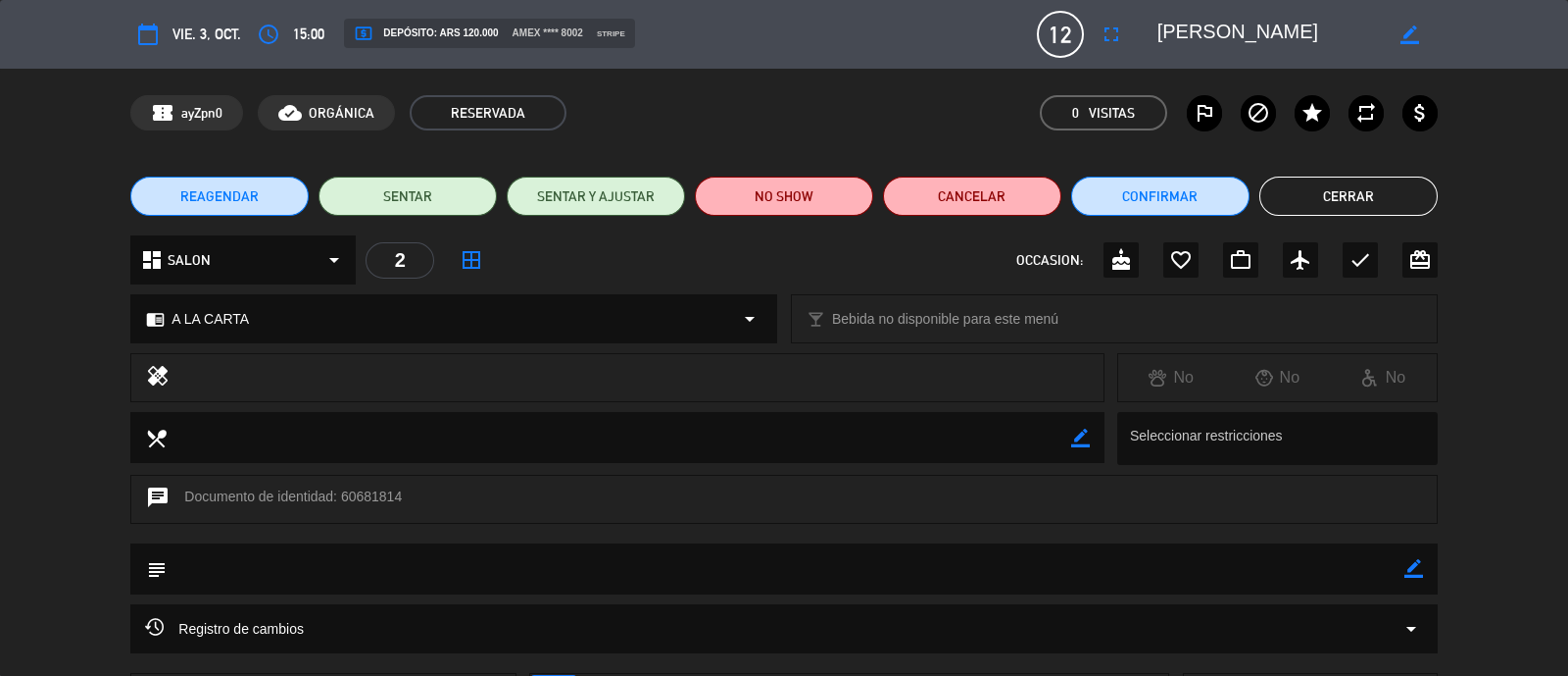
click at [1284, 218] on div "REAGENDAR SENTAR SENTAR Y AJUSTAR NO SHOW Cancelar Confirmar Cerrar" at bounding box center [784, 195] width 1568 height 78
click at [1308, 203] on button "Cerrar" at bounding box center [1348, 196] width 178 height 40
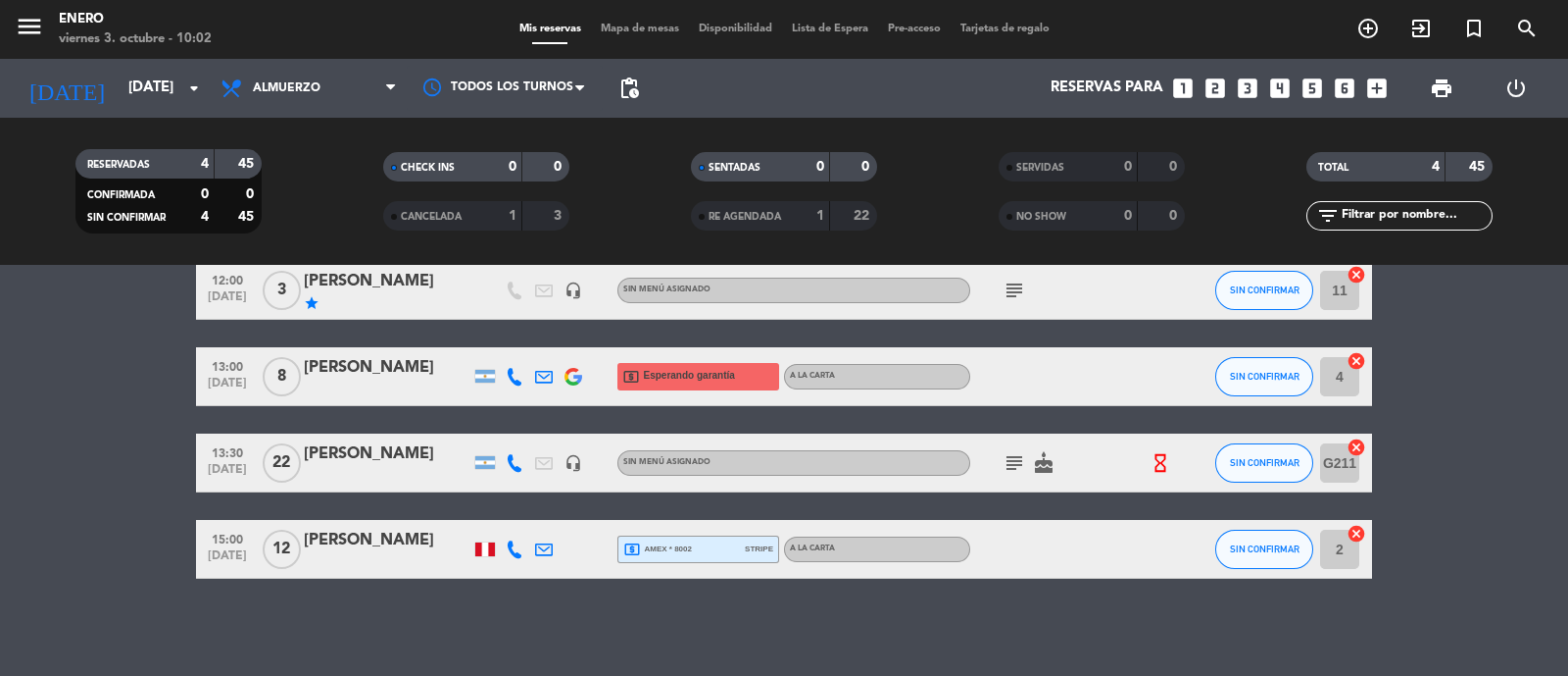
click at [730, 549] on div "local_atm amex * 8002 stripe" at bounding box center [698, 549] width 150 height 26
click at [754, 581] on div "No hay notas para este servicio. Haz clic para agregar una 12:00 [DATE] 3 [PERS…" at bounding box center [784, 469] width 1568 height 411
click at [1007, 464] on icon "subject" at bounding box center [1014, 463] width 24 height 24
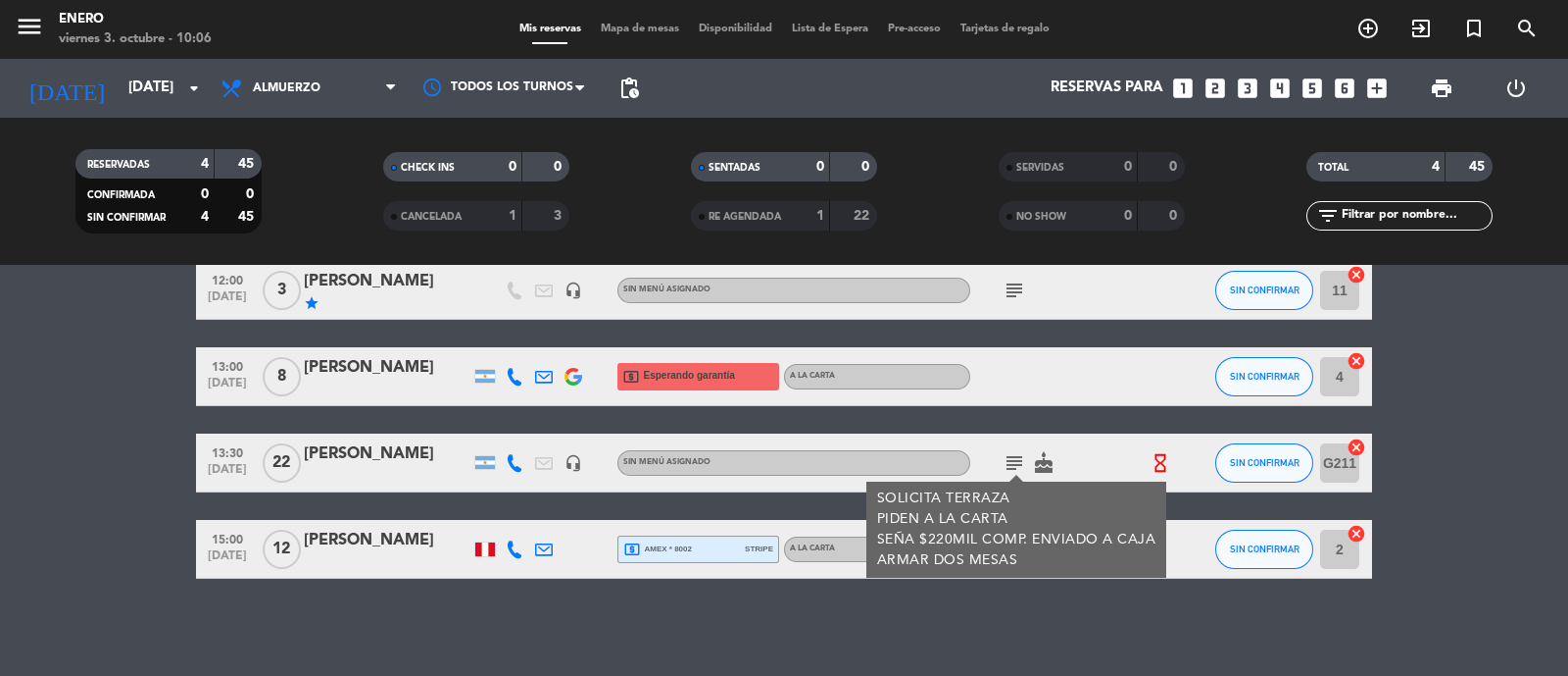
click at [144, 473] on bookings-row "12:00 [DATE] 3 [PERSON_NAME] star headset_mic Sin menú asignado subject SIN CON…" at bounding box center [784, 419] width 1568 height 318
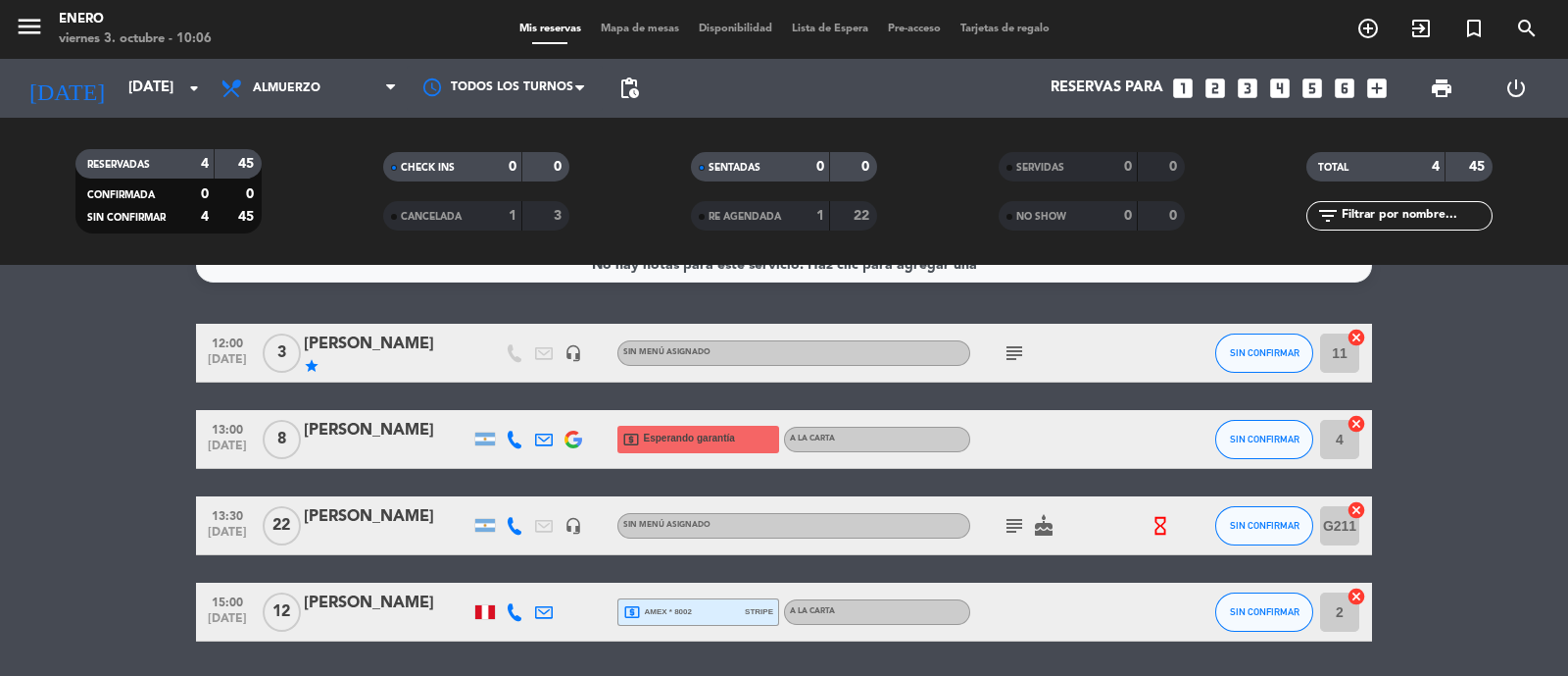
scroll to position [0, 0]
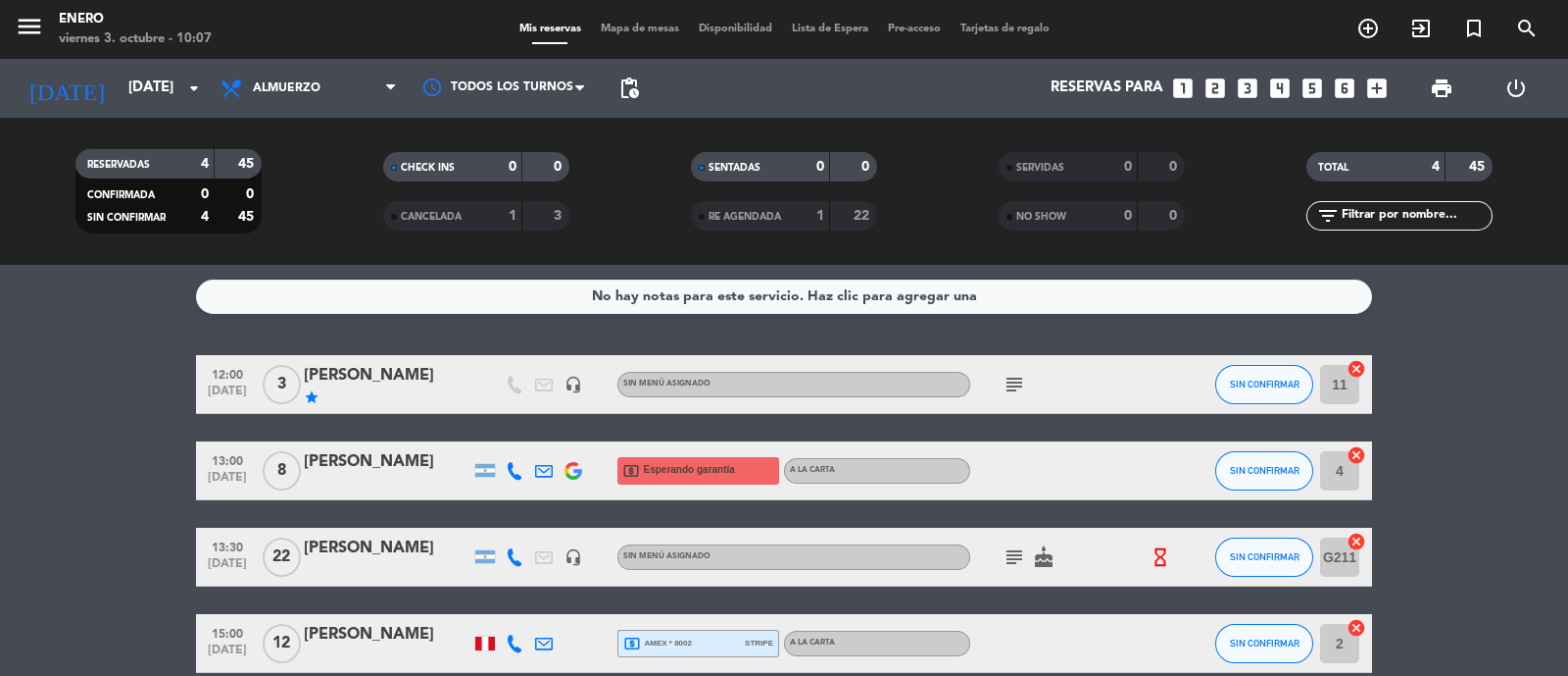
click at [106, 487] on bookings-row "12:00 [DATE] 3 [PERSON_NAME] star headset_mic Sin menú asignado subject SIN CON…" at bounding box center [784, 514] width 1568 height 318
click at [30, 436] on bookings-row "12:00 [DATE] 3 [PERSON_NAME] star headset_mic Sin menú asignado subject SIN CON…" at bounding box center [784, 514] width 1568 height 318
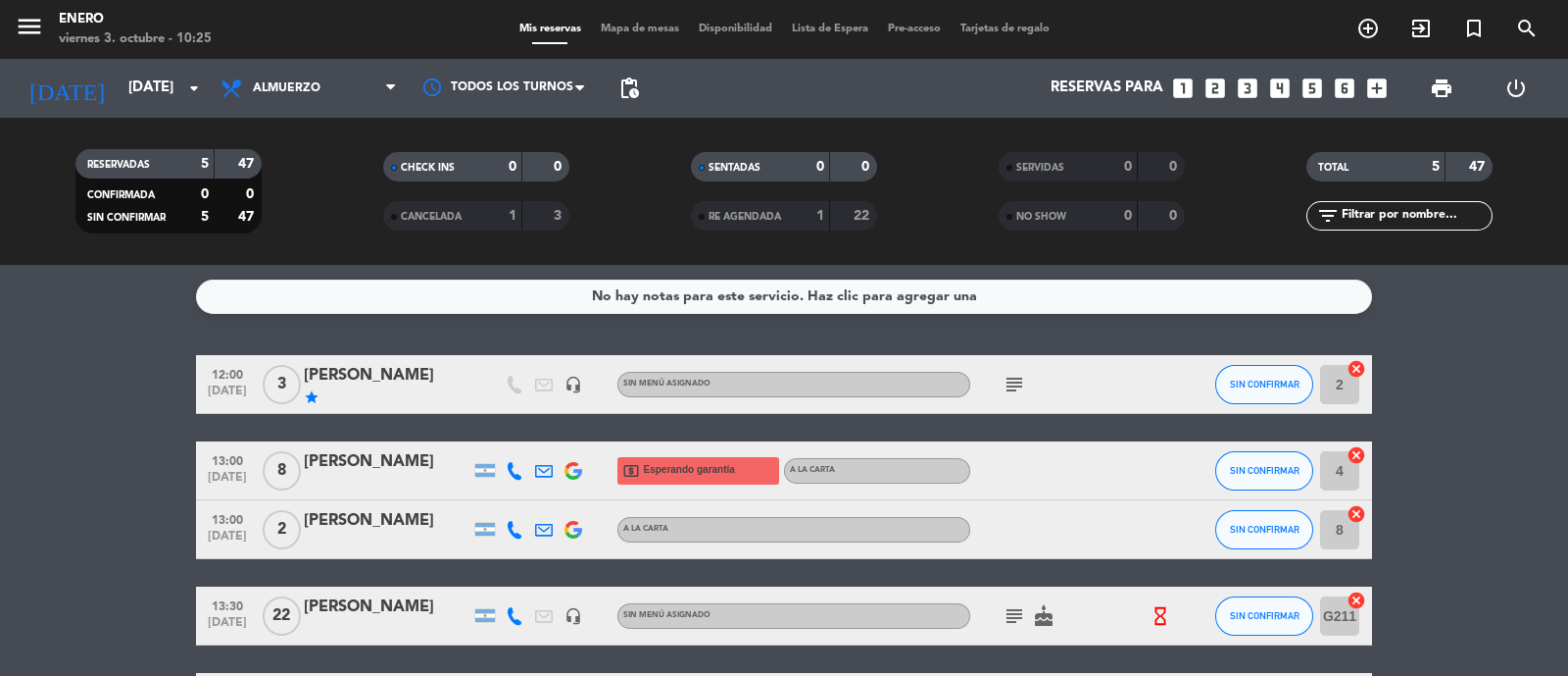
click at [101, 401] on bookings-row "12:00 [DATE] 3 [PERSON_NAME] star headset_mic Sin menú asignado subject SIN CON…" at bounding box center [784, 543] width 1568 height 376
click at [1455, 506] on bookings-row "12:00 [DATE] 3 [PERSON_NAME] star headset_mic Sin menú asignado subject SIN CON…" at bounding box center [784, 543] width 1568 height 376
